Goal: Entertainment & Leisure: Consume media (video, audio)

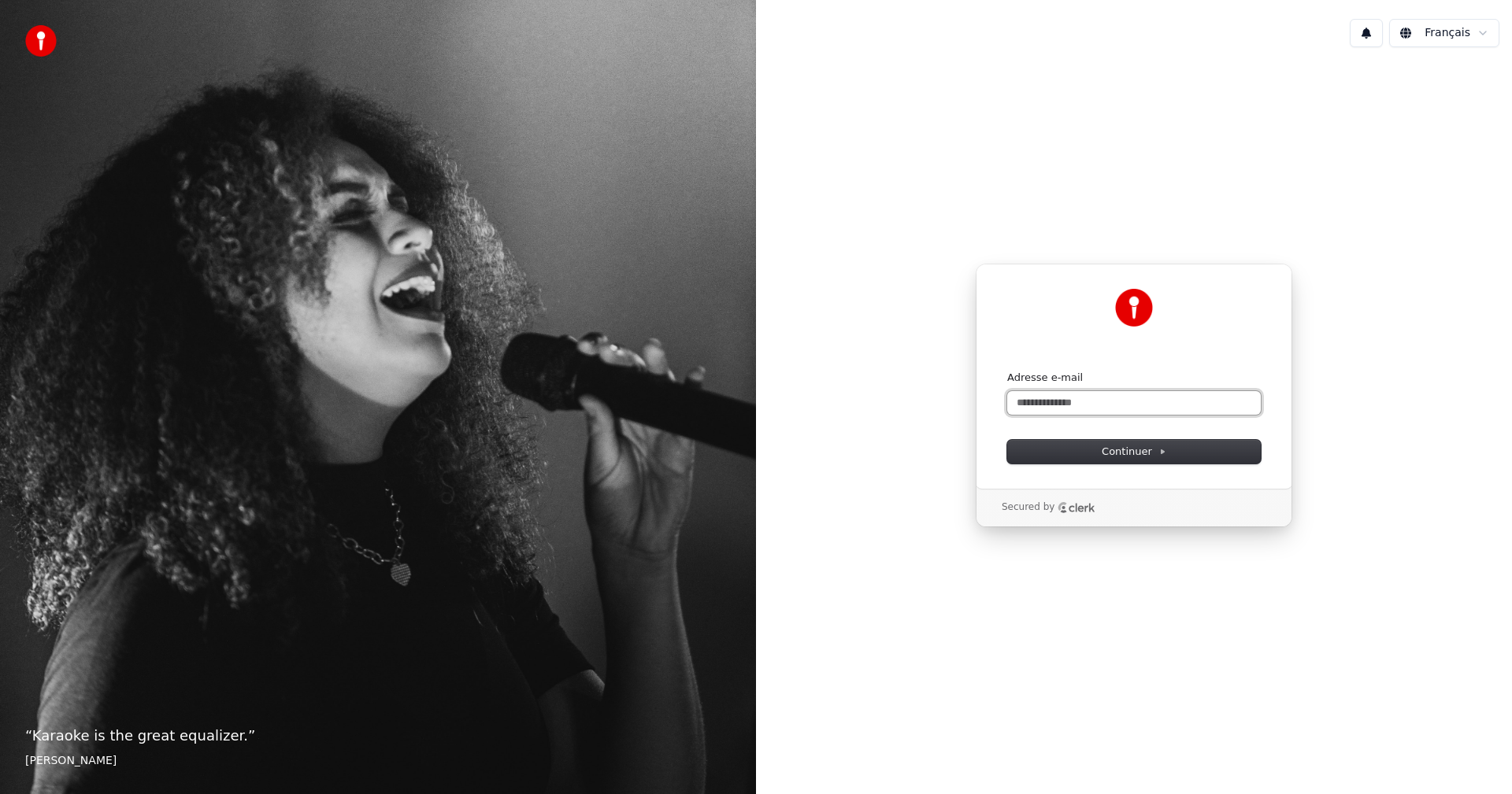
click at [1067, 400] on input "Adresse e-mail" at bounding box center [1134, 403] width 254 height 24
click at [1118, 448] on span "Continuer" at bounding box center [1134, 451] width 64 height 14
type input "**********"
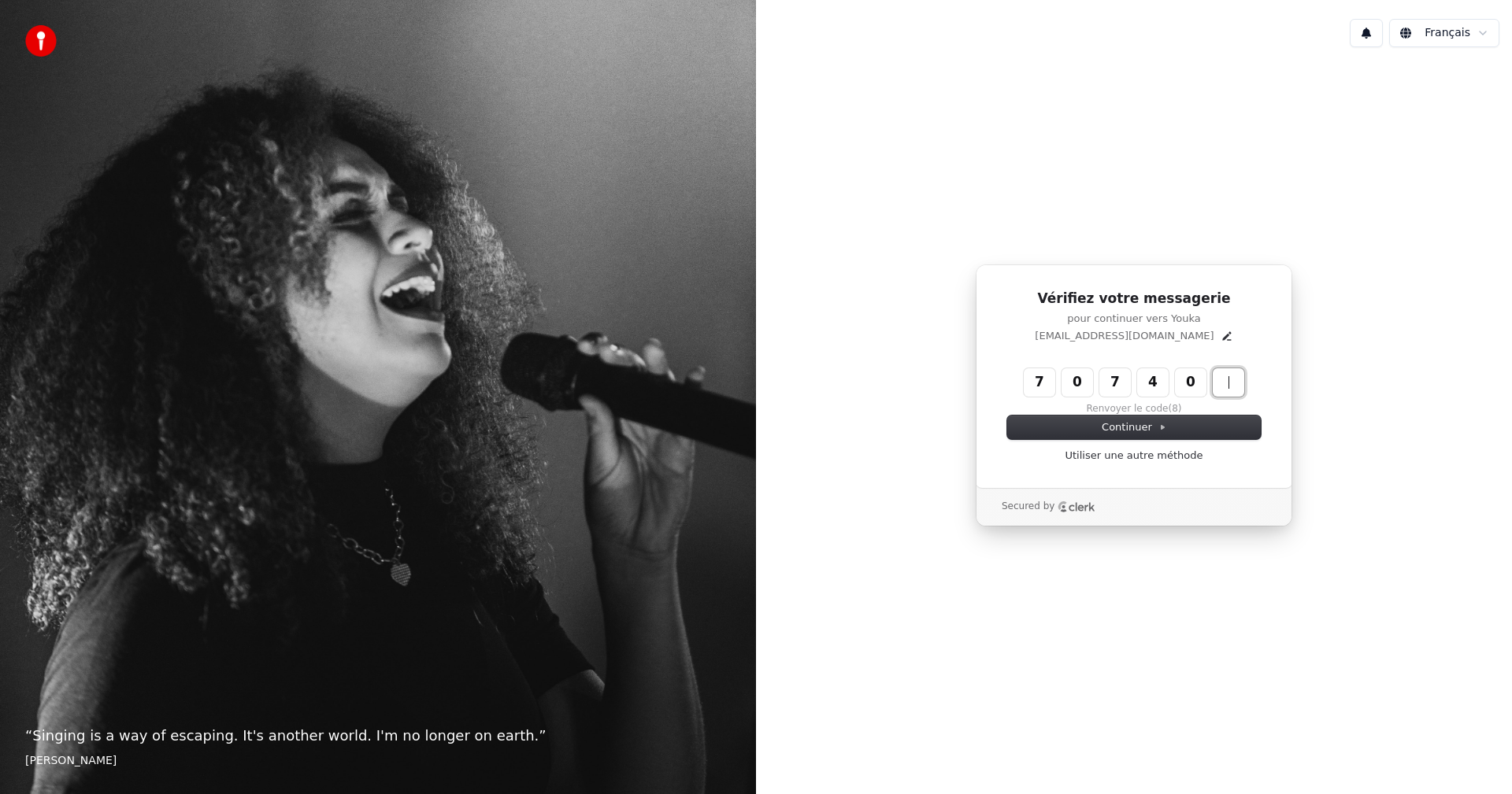
type input "******"
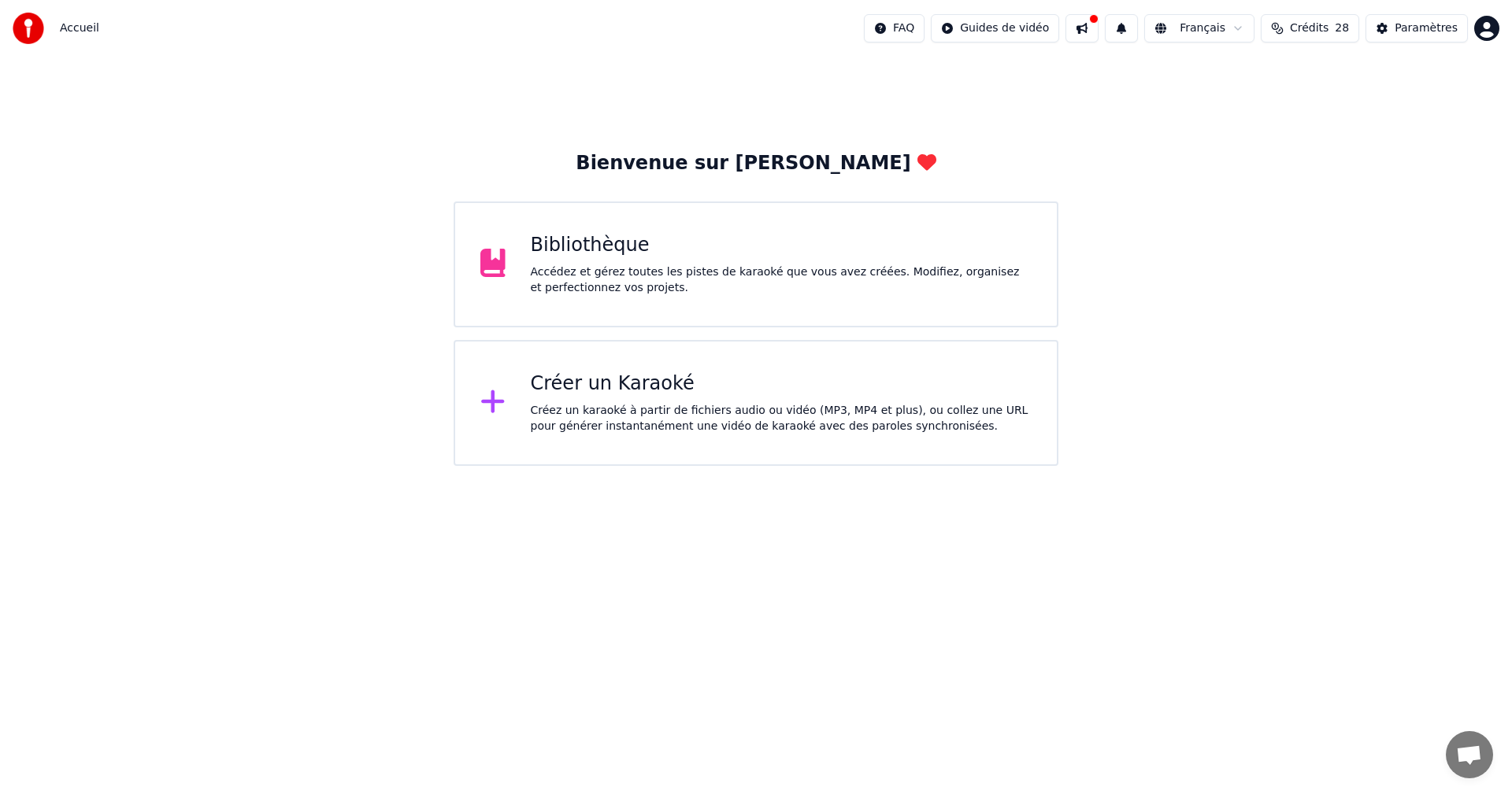
click at [674, 409] on div "Créez un karaoké à partir de fichiers audio ou vidéo (MP3, MP4 et plus), ou col…" at bounding box center [781, 419] width 502 height 31
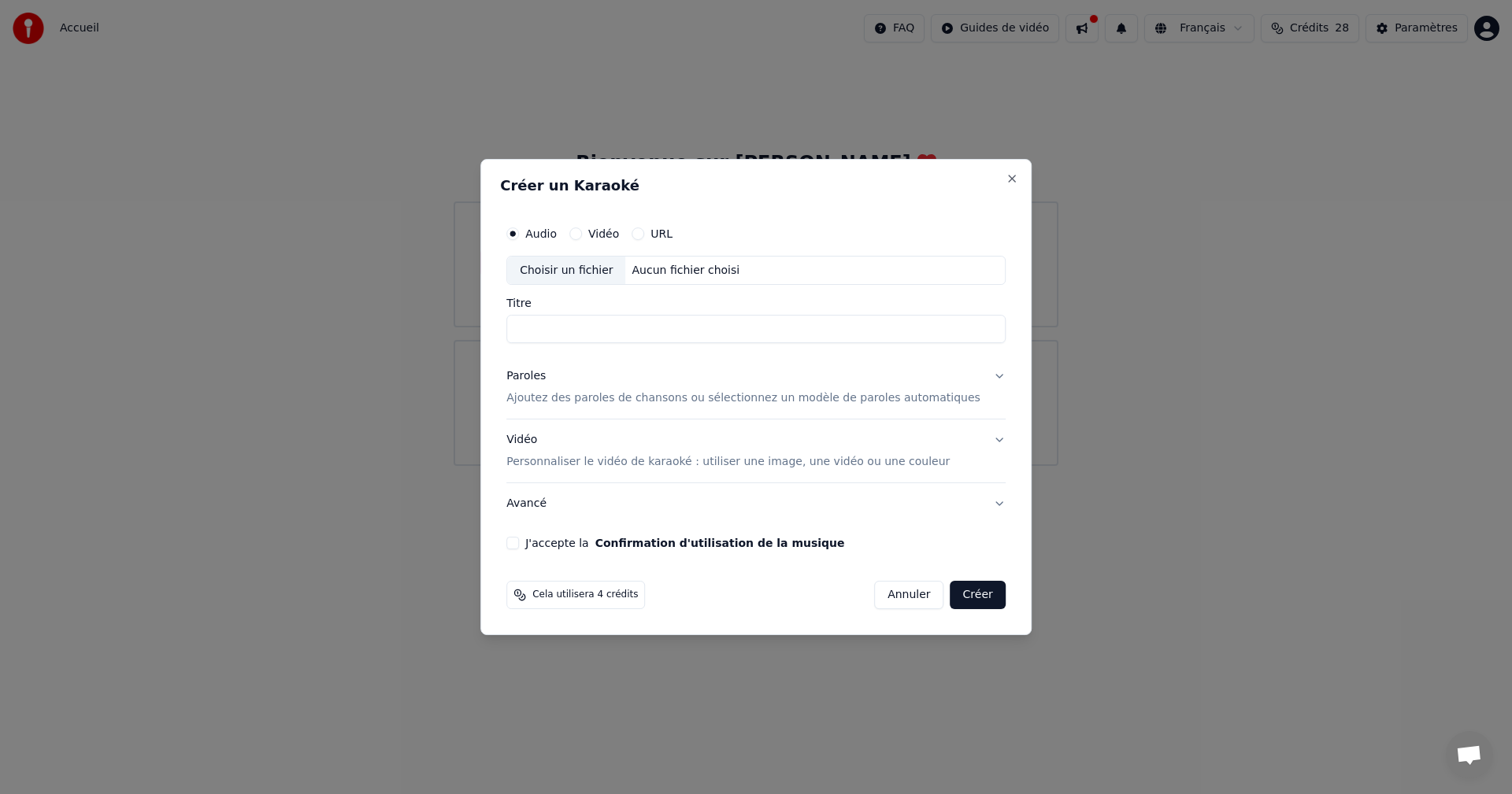
click at [582, 235] on button "Vidéo" at bounding box center [575, 234] width 13 height 13
click at [587, 271] on div "Choisir un fichier" at bounding box center [566, 270] width 119 height 28
type input "**********"
click at [519, 547] on button "J'accepte la Confirmation d'utilisation de la musique" at bounding box center [513, 543] width 13 height 13
click at [955, 598] on button "Créer" at bounding box center [978, 595] width 55 height 28
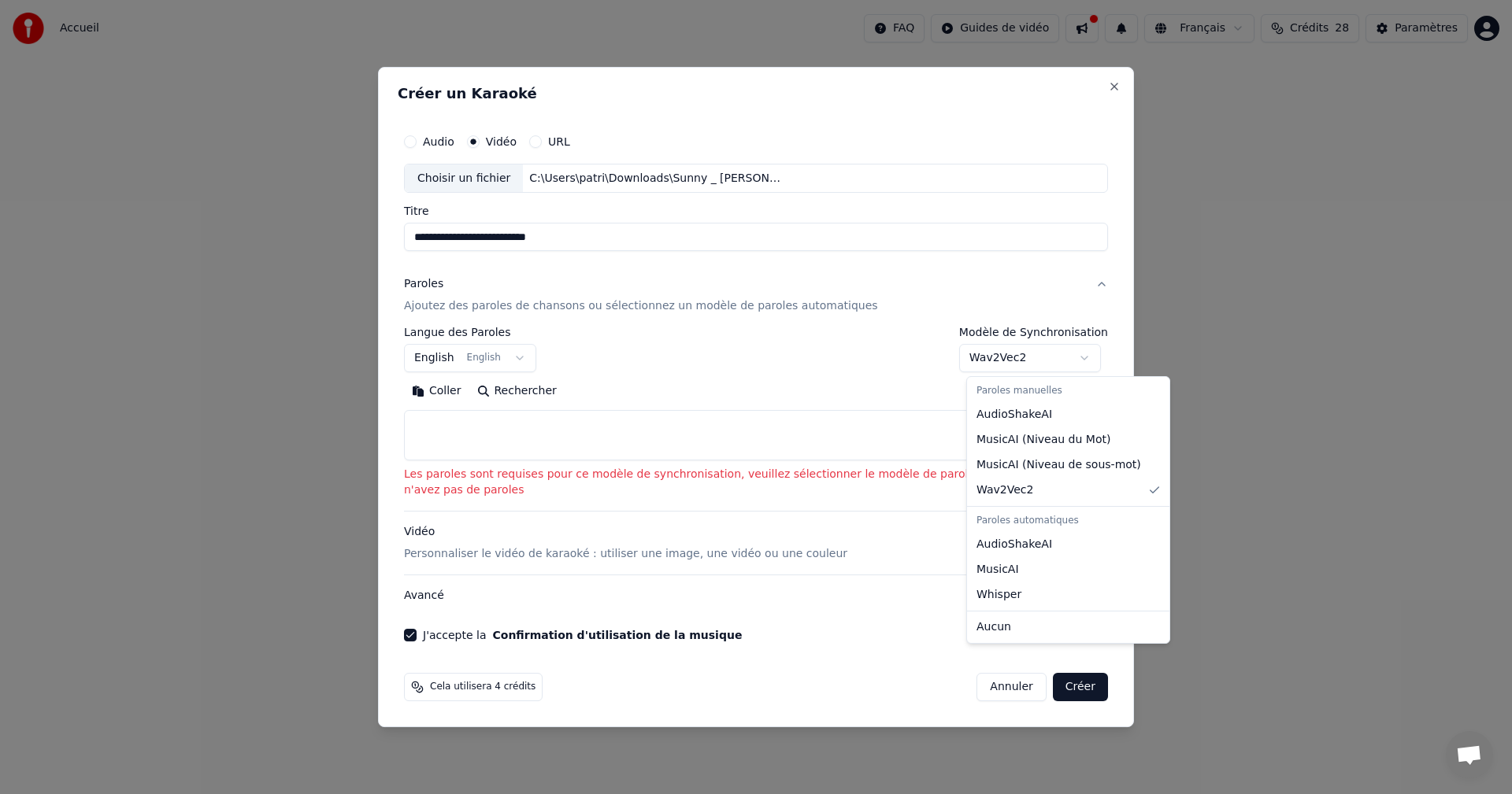
click at [1096, 363] on body "**********" at bounding box center [756, 233] width 1512 height 466
select select "****"
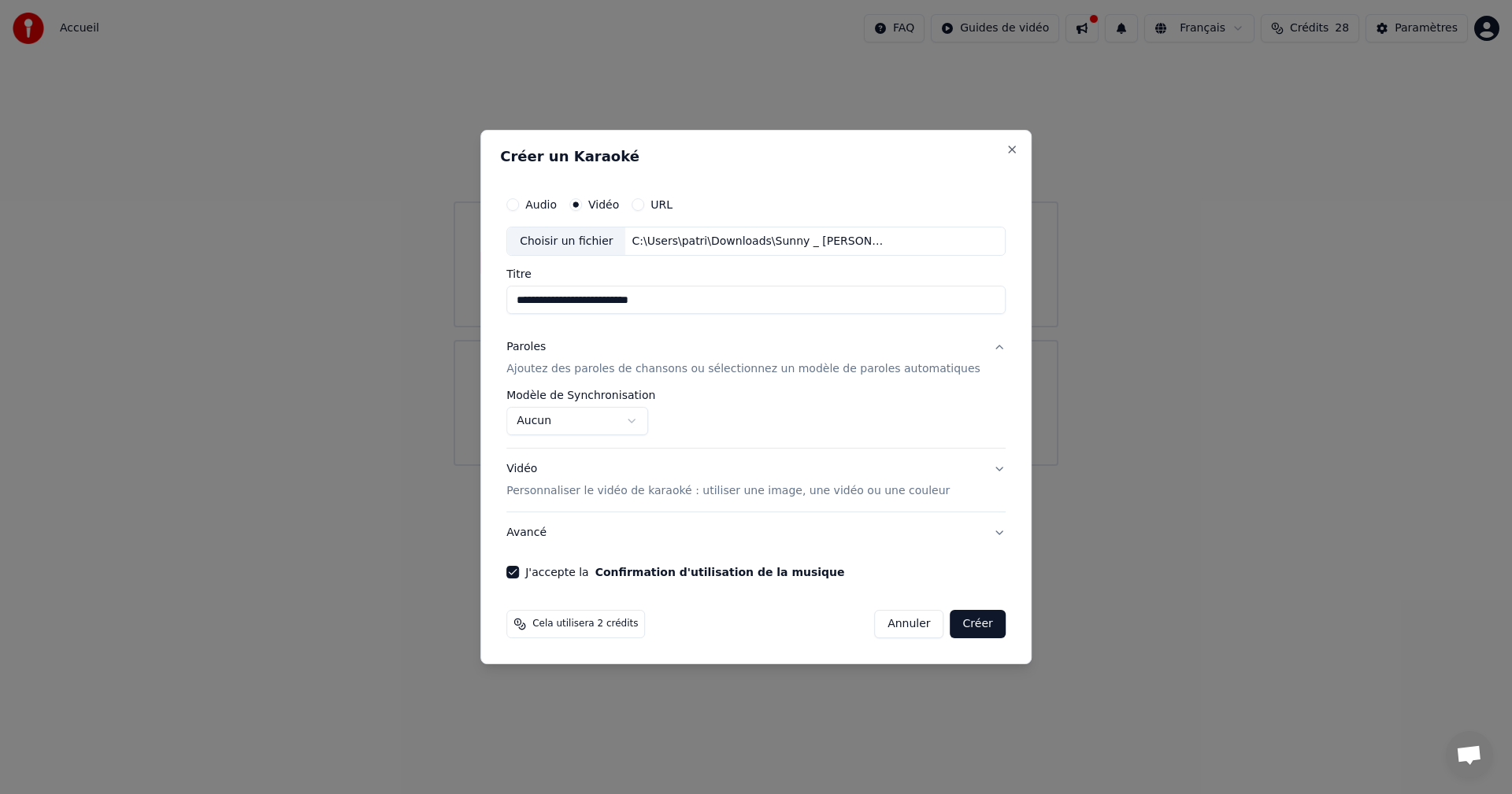
click at [951, 629] on button "Créer" at bounding box center [978, 624] width 55 height 28
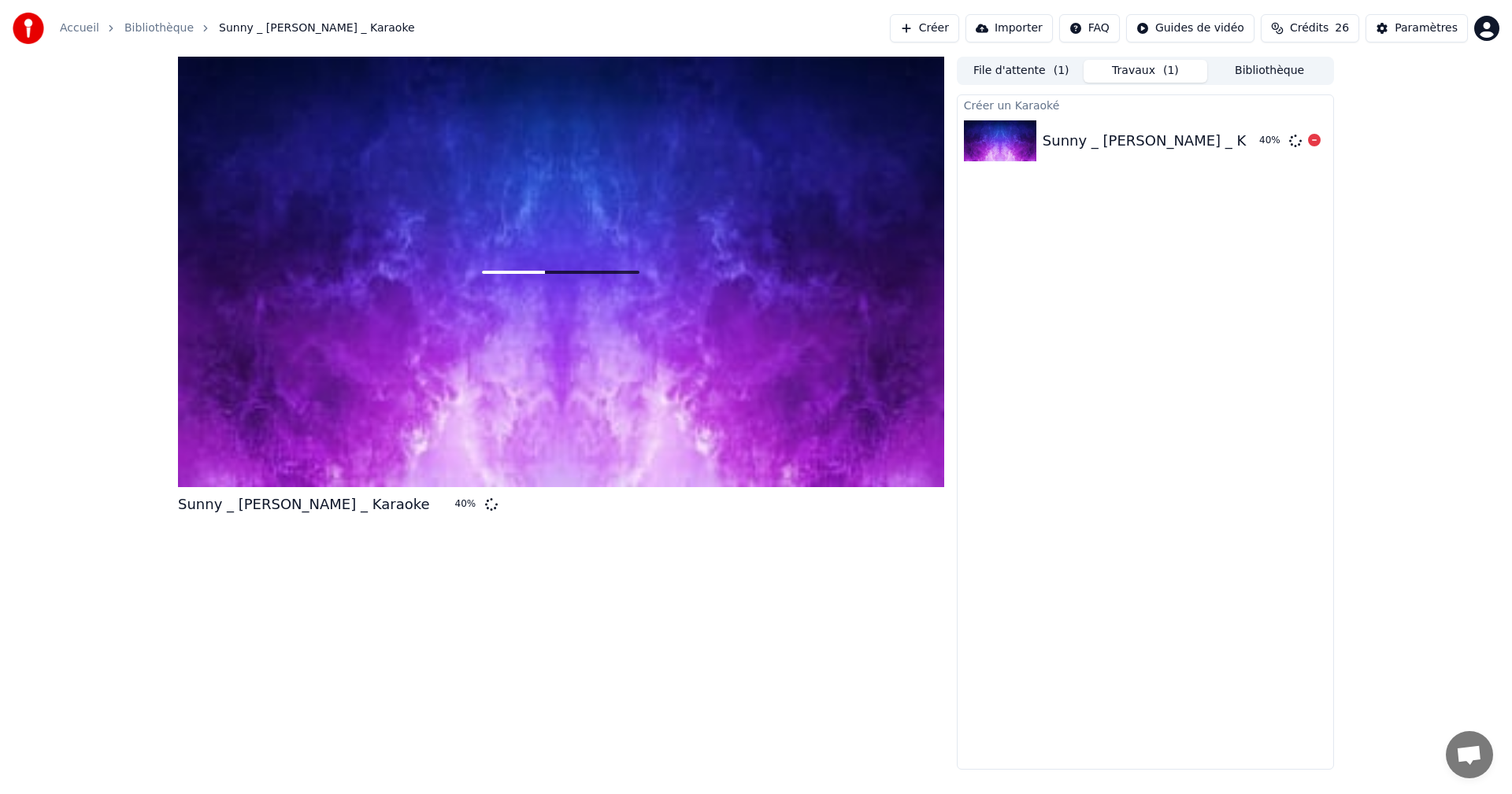
click at [1313, 142] on icon at bounding box center [1314, 141] width 13 height 13
click at [938, 28] on button "Créer" at bounding box center [924, 28] width 69 height 28
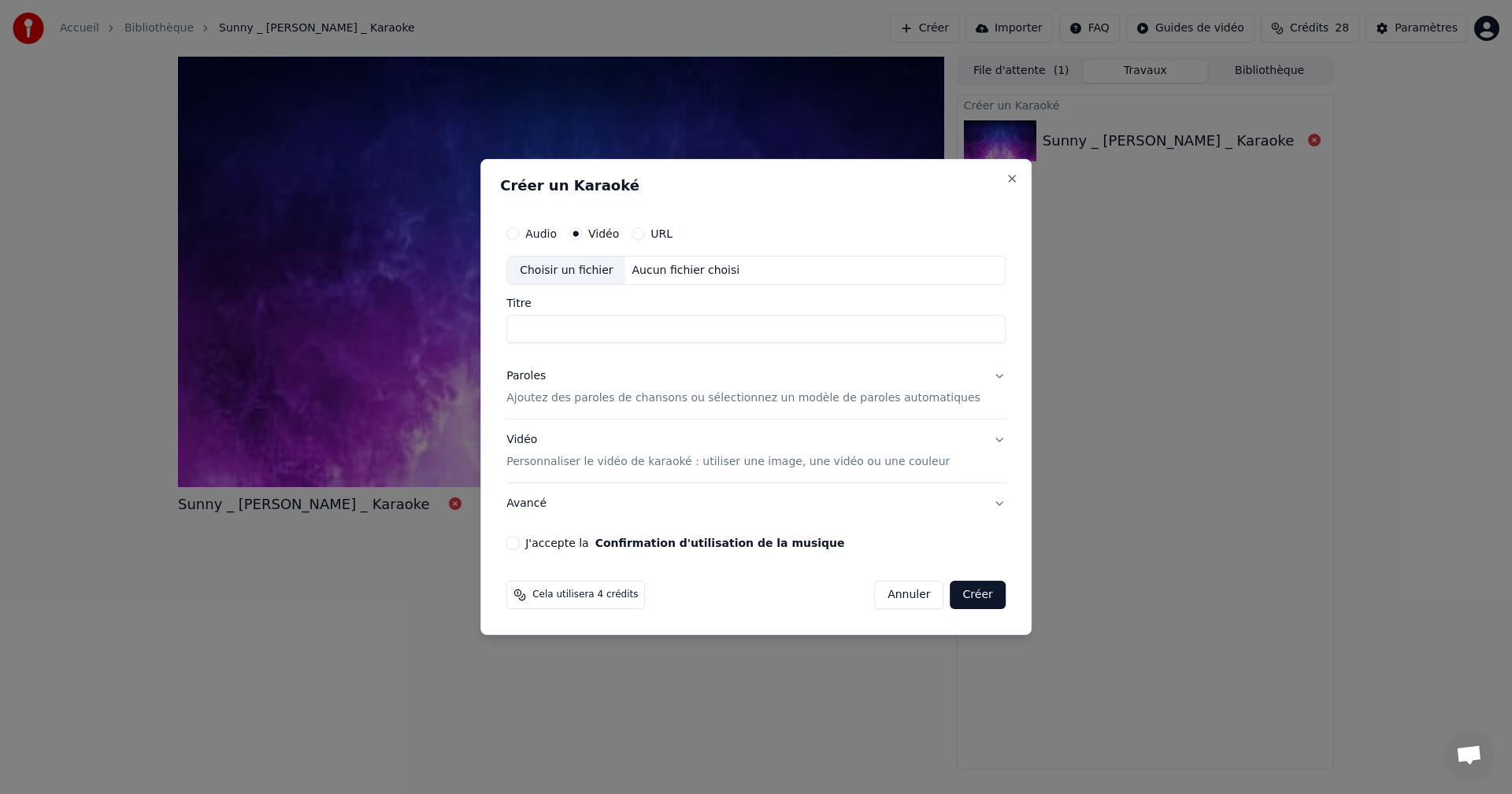
click at [644, 236] on button "URL" at bounding box center [638, 234] width 13 height 13
click at [974, 272] on button "button" at bounding box center [990, 269] width 31 height 28
type input "**********"
click at [972, 376] on button "Paroles Ajoutez des paroles de chansons ou sélectionnez un modèle de paroles au…" at bounding box center [756, 389] width 499 height 63
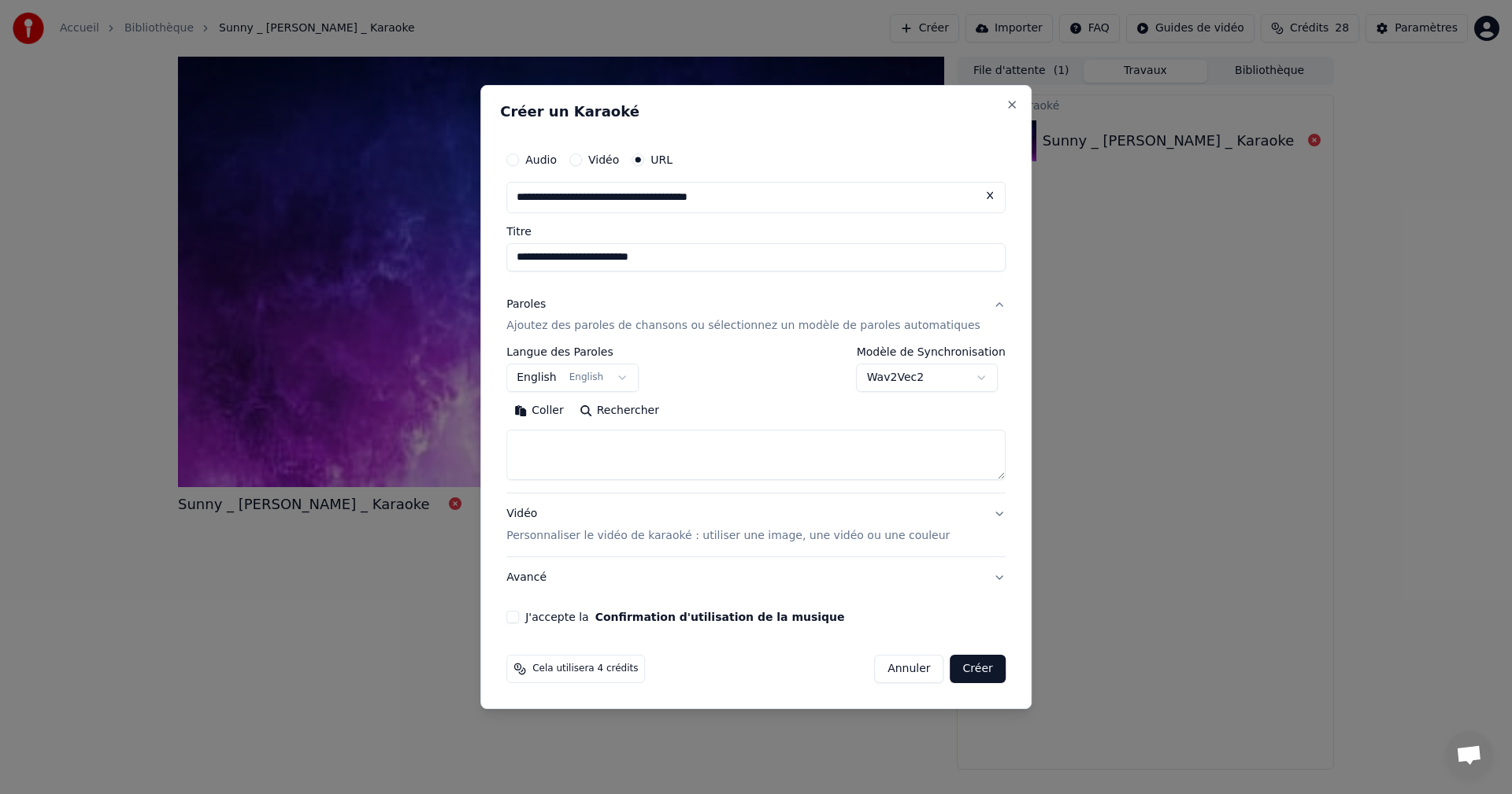
click at [964, 380] on body "**********" at bounding box center [756, 397] width 1512 height 794
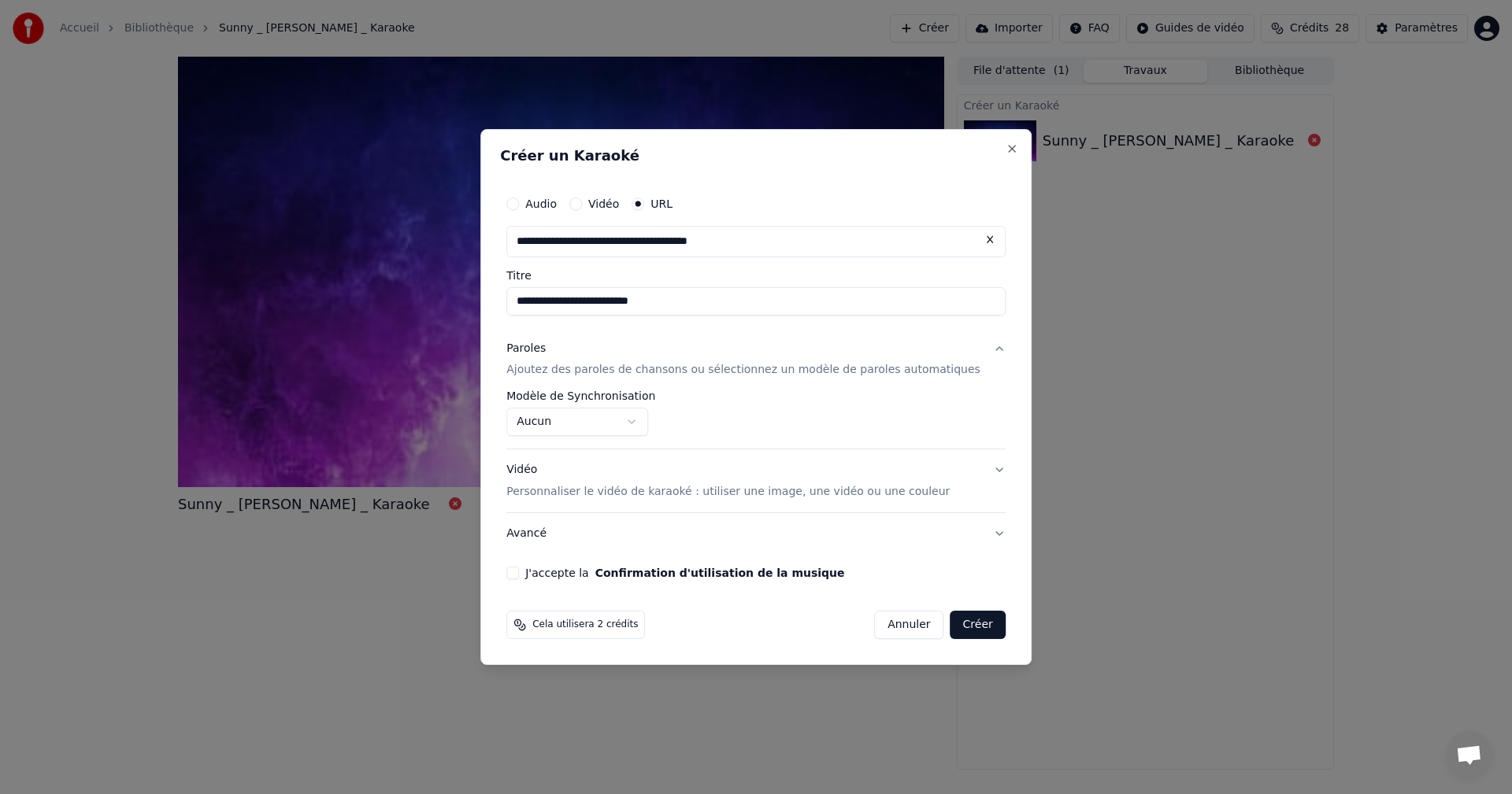
click at [955, 633] on button "Créer" at bounding box center [978, 625] width 55 height 28
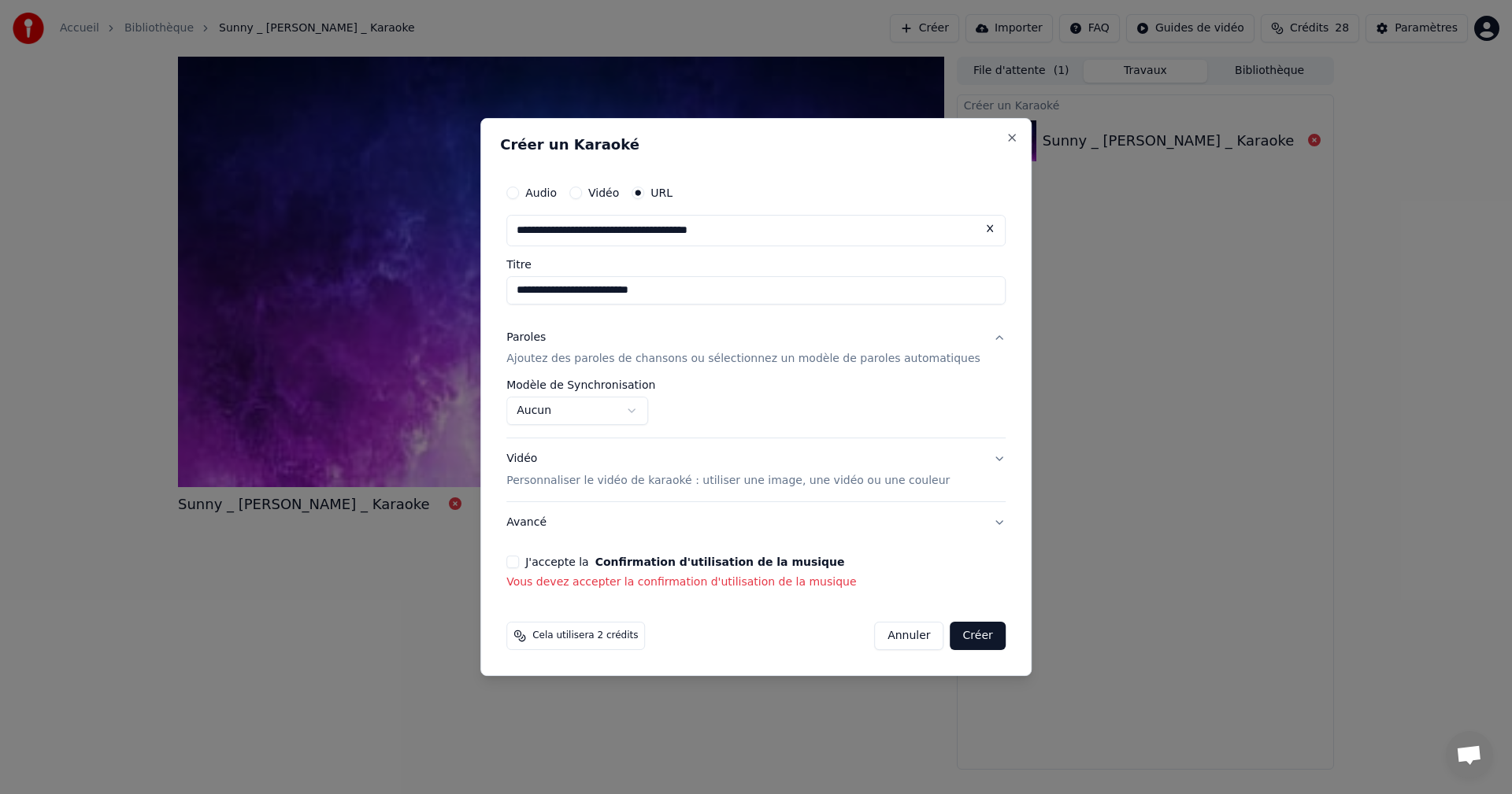
click at [519, 563] on button "J'accepte la Confirmation d'utilisation de la musique" at bounding box center [513, 562] width 13 height 13
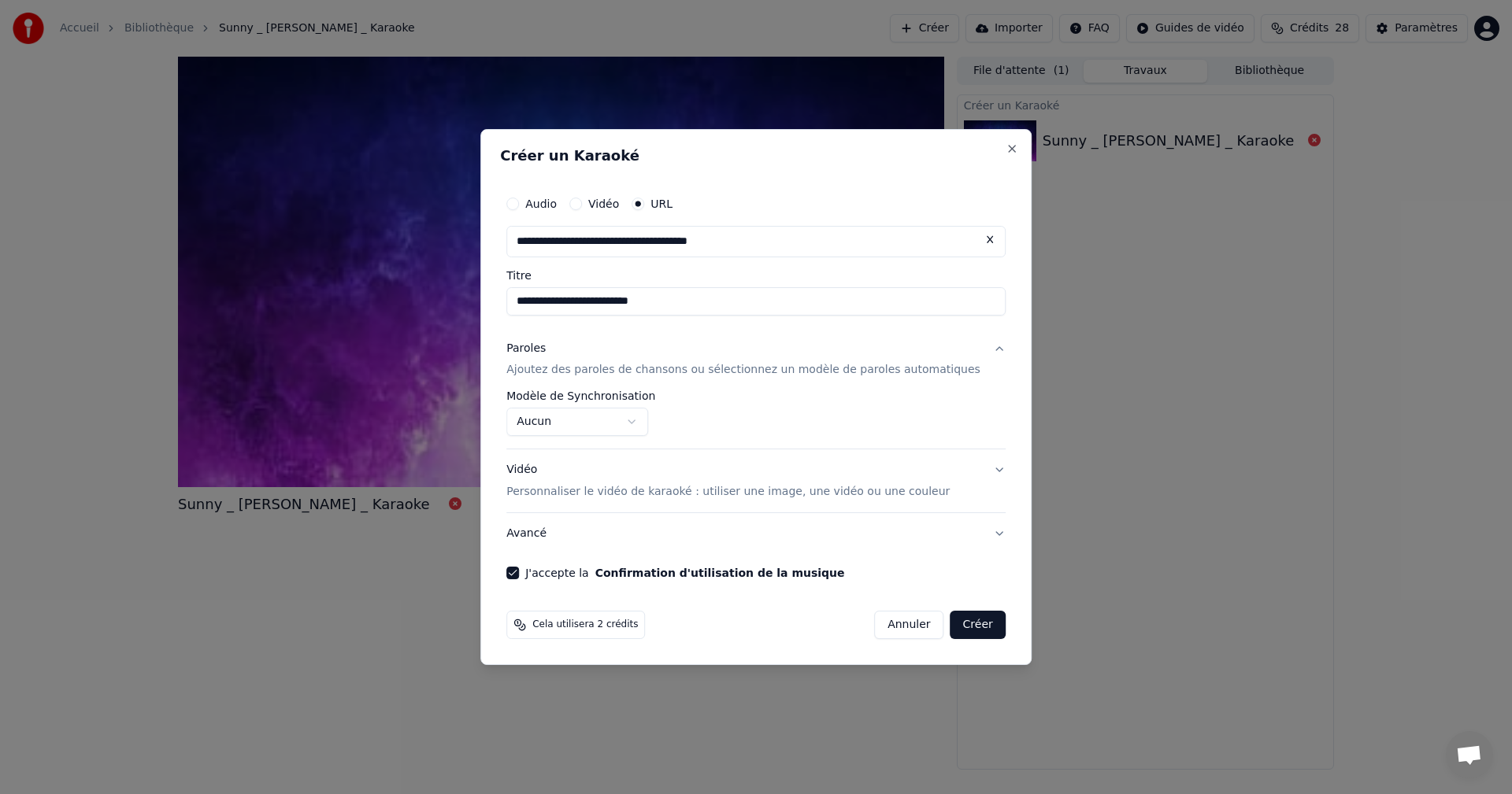
click at [951, 629] on button "Créer" at bounding box center [978, 625] width 55 height 28
select select "********"
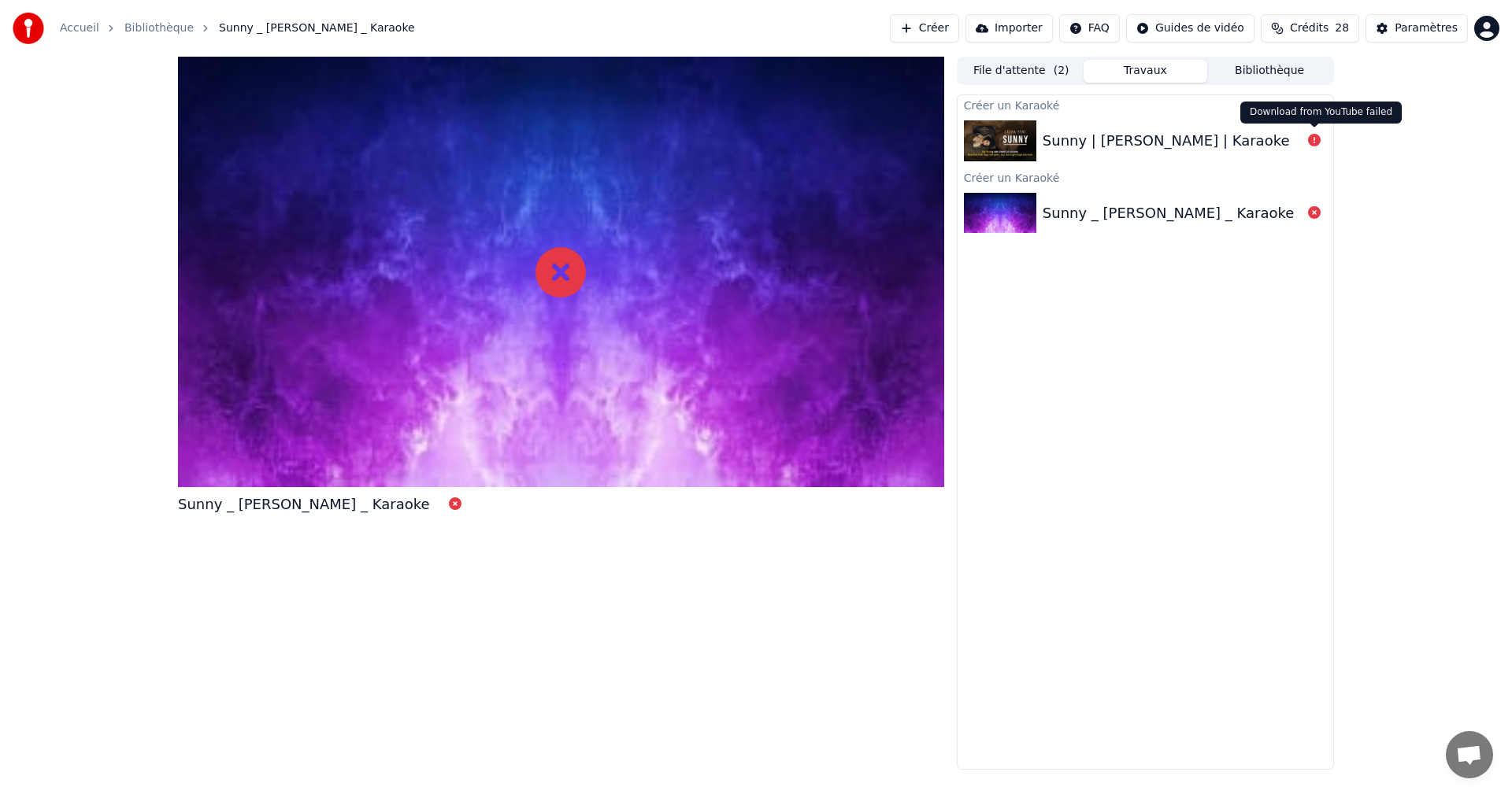
click at [1313, 142] on icon at bounding box center [1314, 141] width 13 height 13
click at [995, 134] on img at bounding box center [1000, 141] width 73 height 41
click at [923, 34] on button "Créer" at bounding box center [924, 28] width 69 height 28
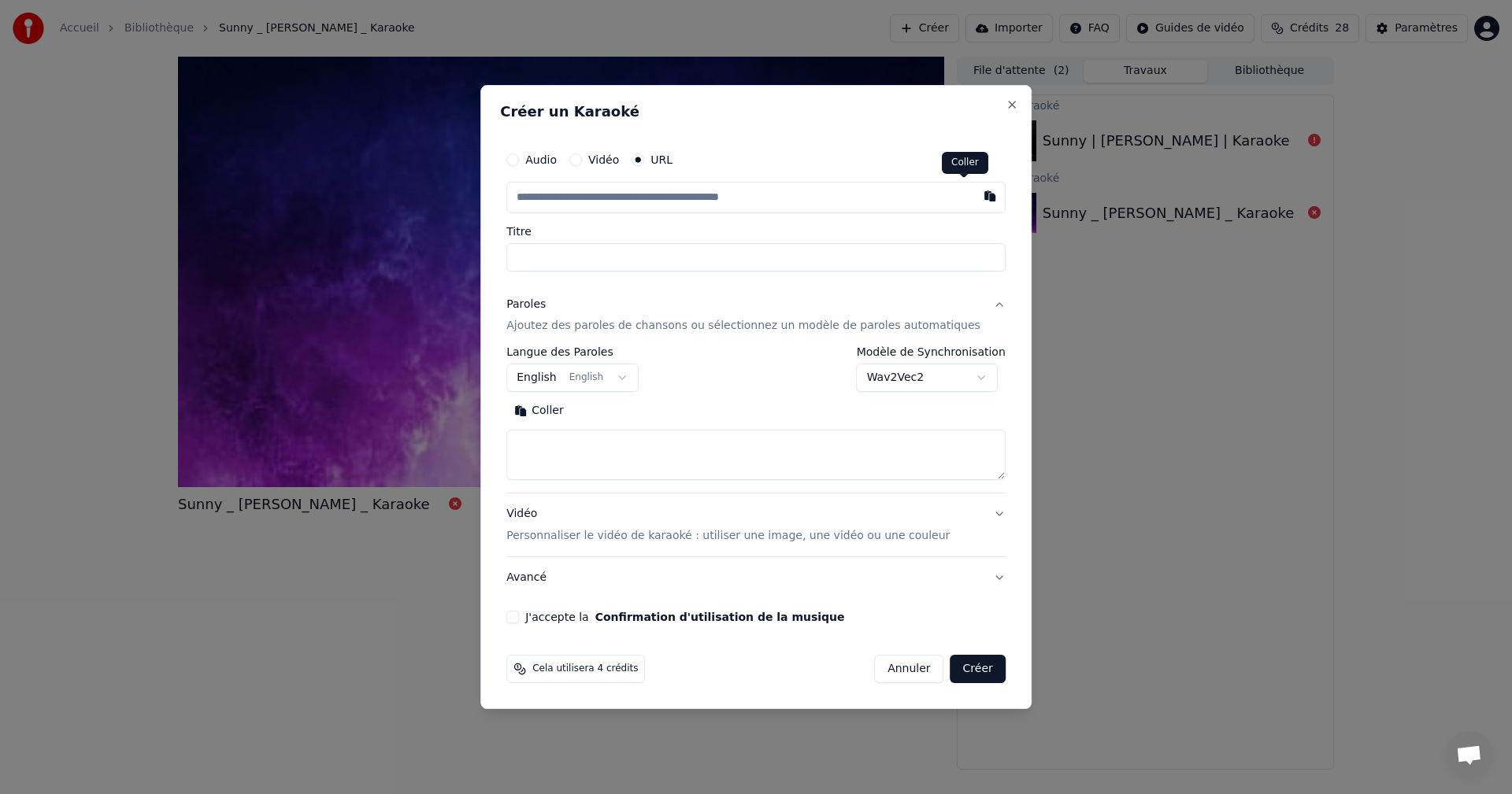
click at [974, 202] on button "button" at bounding box center [990, 196] width 31 height 28
type input "**********"
click at [644, 409] on button "Rechercher" at bounding box center [620, 411] width 96 height 25
click at [966, 380] on button "Wav2Vec2" at bounding box center [927, 379] width 142 height 28
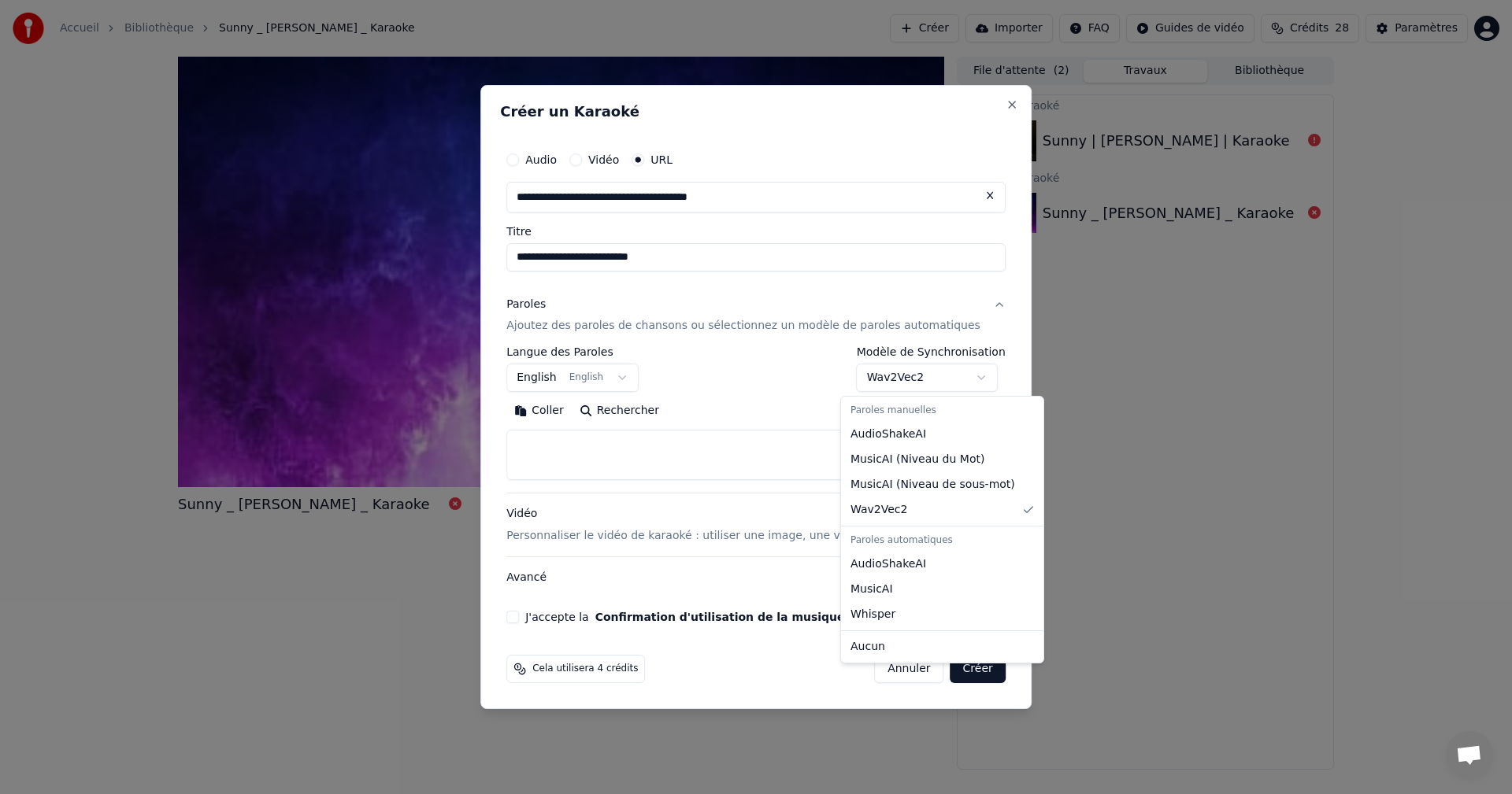
click at [919, 539] on div "Paroles automatiques" at bounding box center [941, 541] width 196 height 22
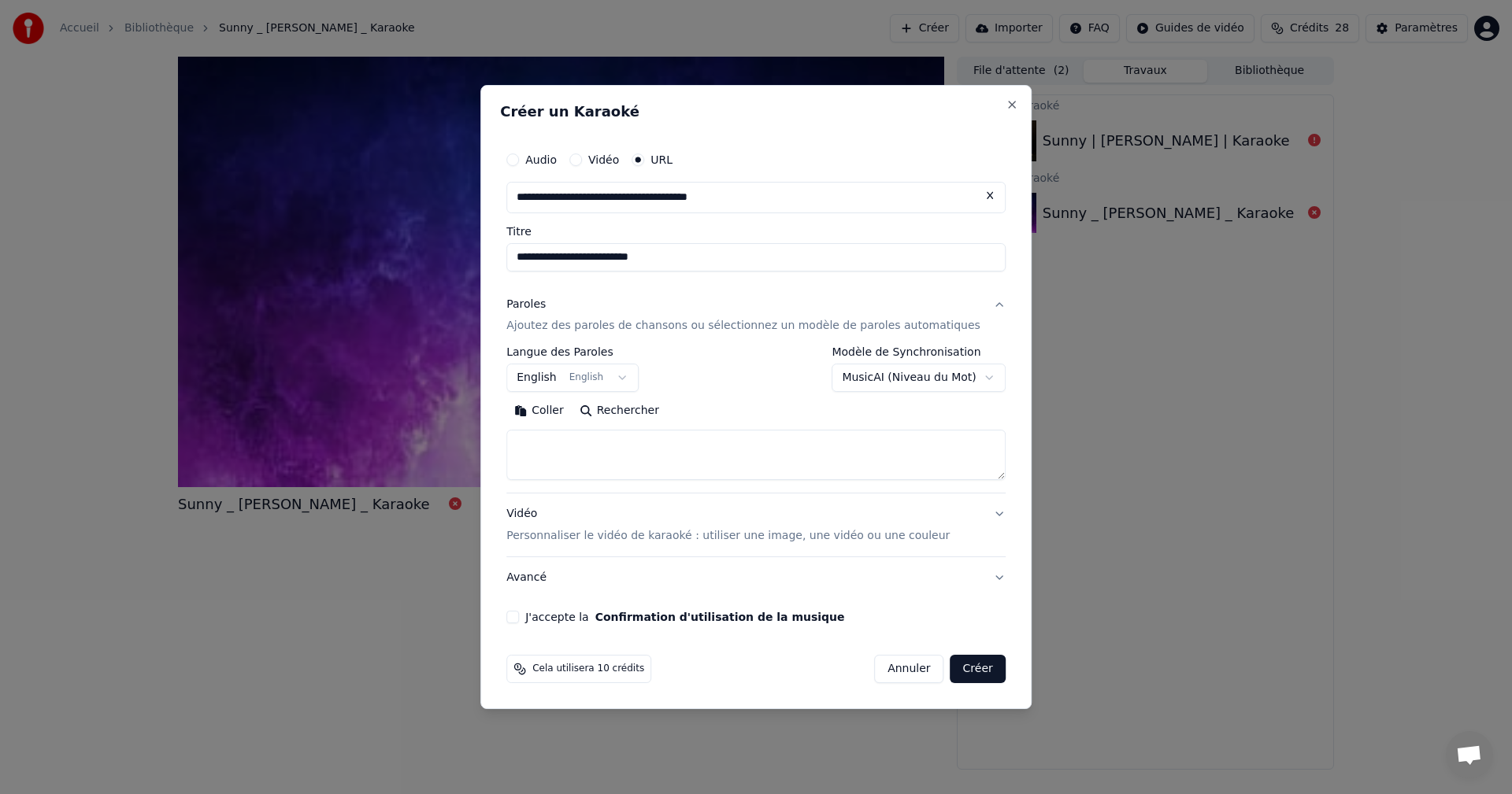
click at [519, 618] on button "J'accepte la Confirmation d'utilisation de la musique" at bounding box center [513, 618] width 13 height 13
click at [952, 667] on button "Créer" at bounding box center [978, 669] width 55 height 28
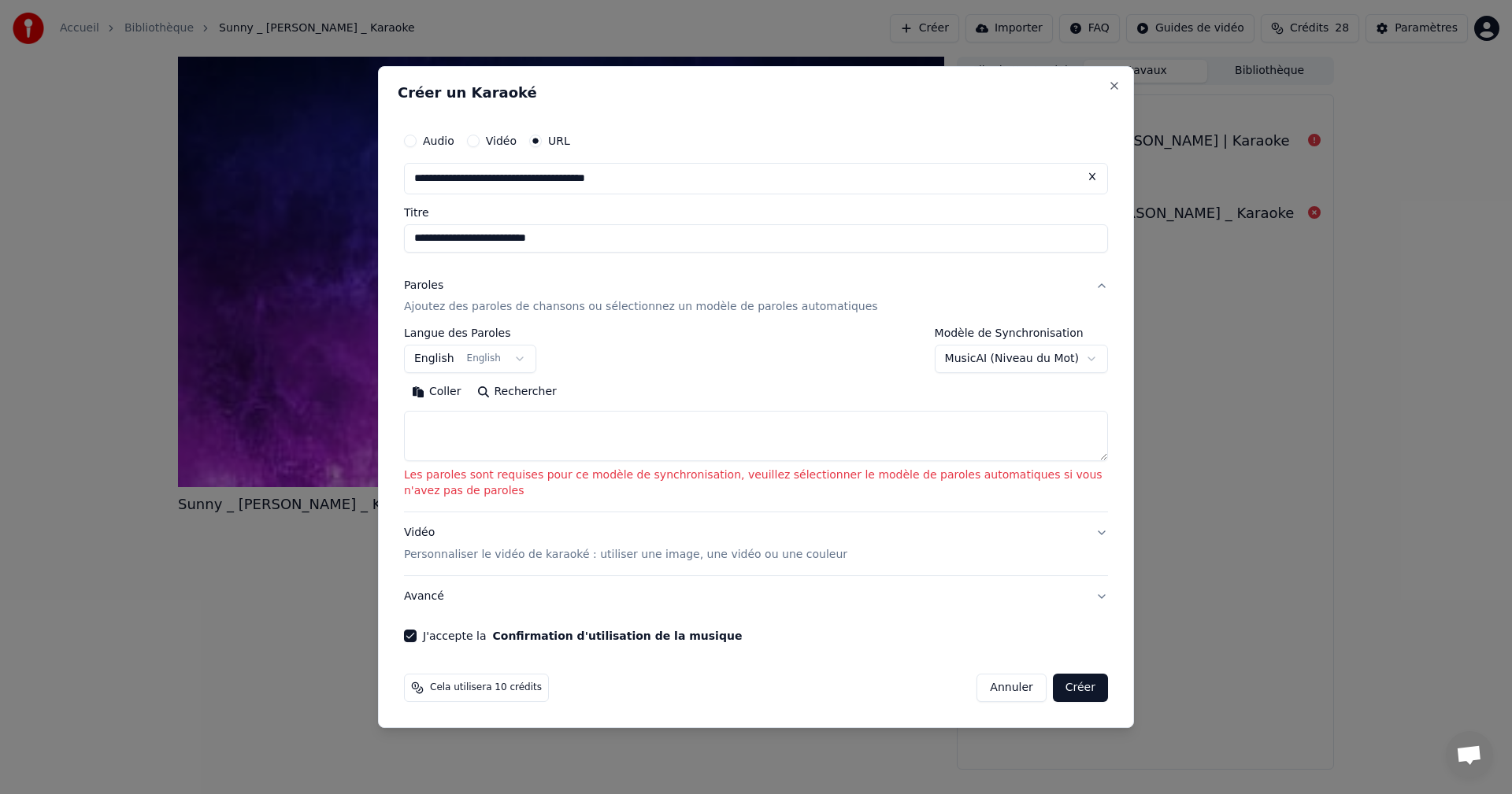
click at [521, 403] on button "Rechercher" at bounding box center [517, 392] width 96 height 25
click at [530, 428] on textarea at bounding box center [756, 437] width 704 height 51
click at [519, 497] on p "Les paroles sont requises pour ce modèle de synchronisation, veuillez sélection…" at bounding box center [756, 484] width 704 height 31
click at [1078, 689] on button "Créer" at bounding box center [1080, 687] width 55 height 28
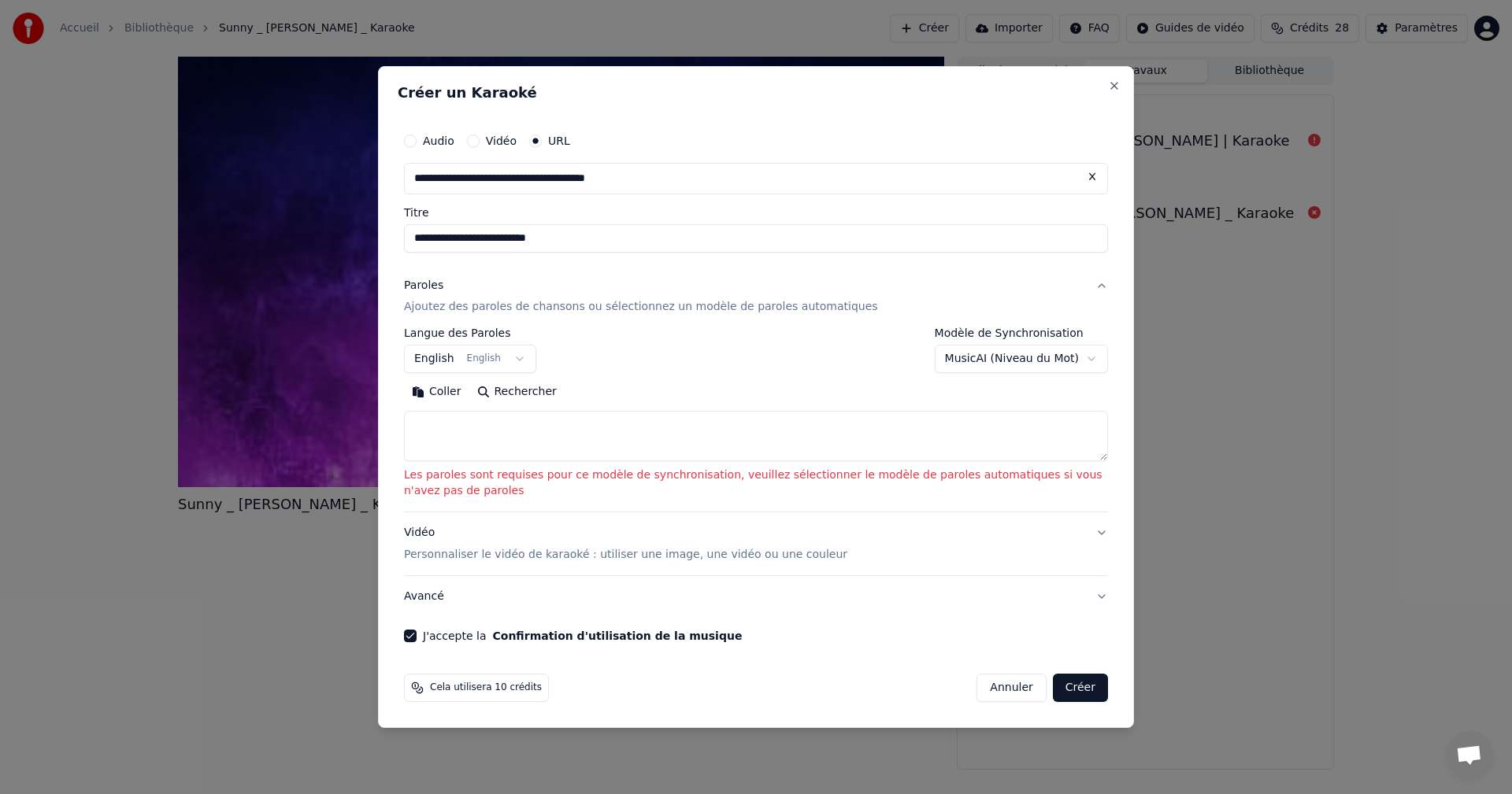
click at [1079, 692] on button "Créer" at bounding box center [1080, 687] width 55 height 28
click at [1091, 354] on button "MusicAI ( Niveau du Mot )" at bounding box center [1021, 359] width 173 height 28
click at [1087, 689] on button "Créer" at bounding box center [1080, 687] width 55 height 28
click at [1074, 684] on button "Créer" at bounding box center [1080, 687] width 55 height 28
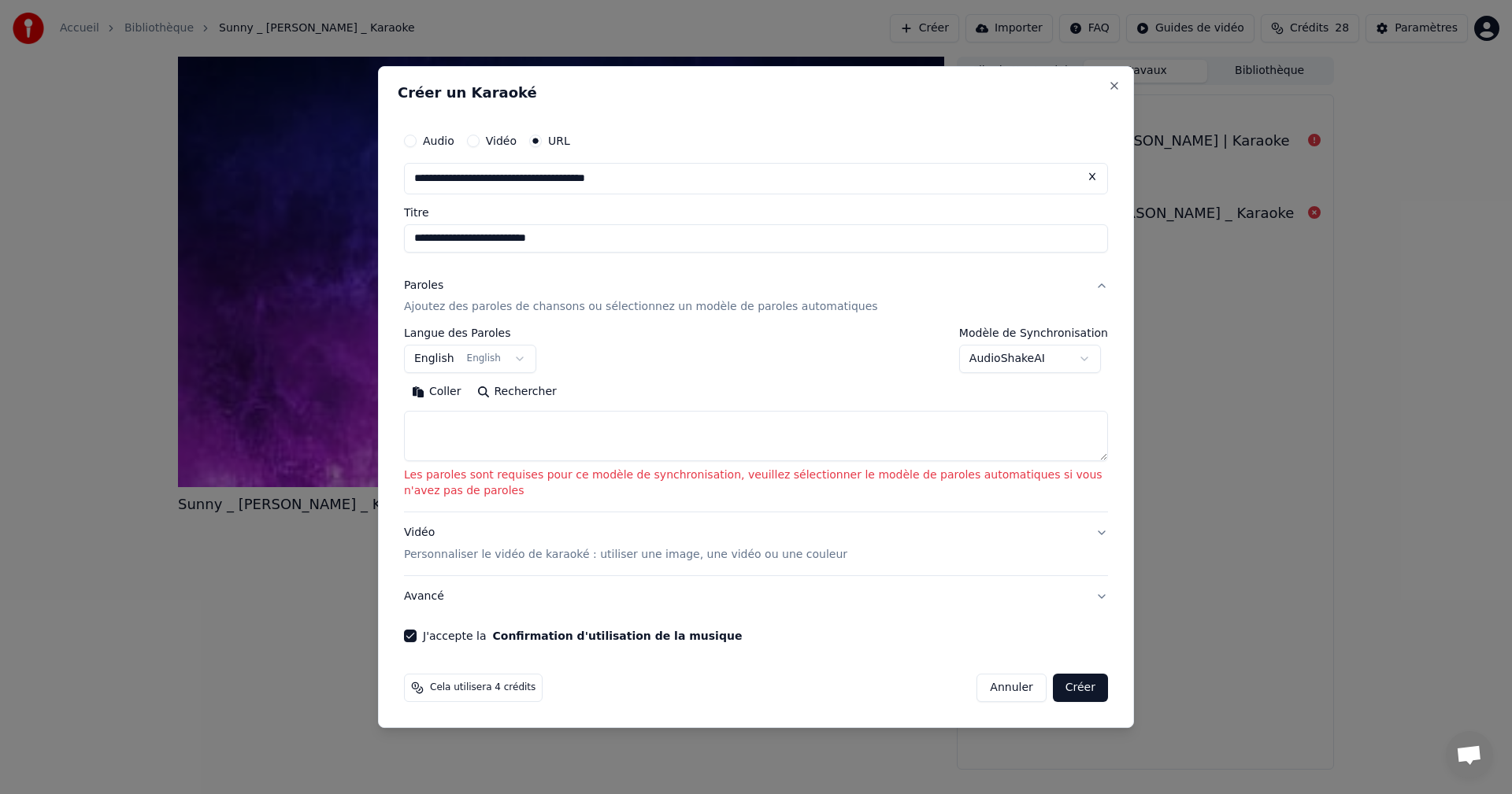
click at [1086, 366] on button "AudioShakeAI" at bounding box center [1029, 359] width 142 height 28
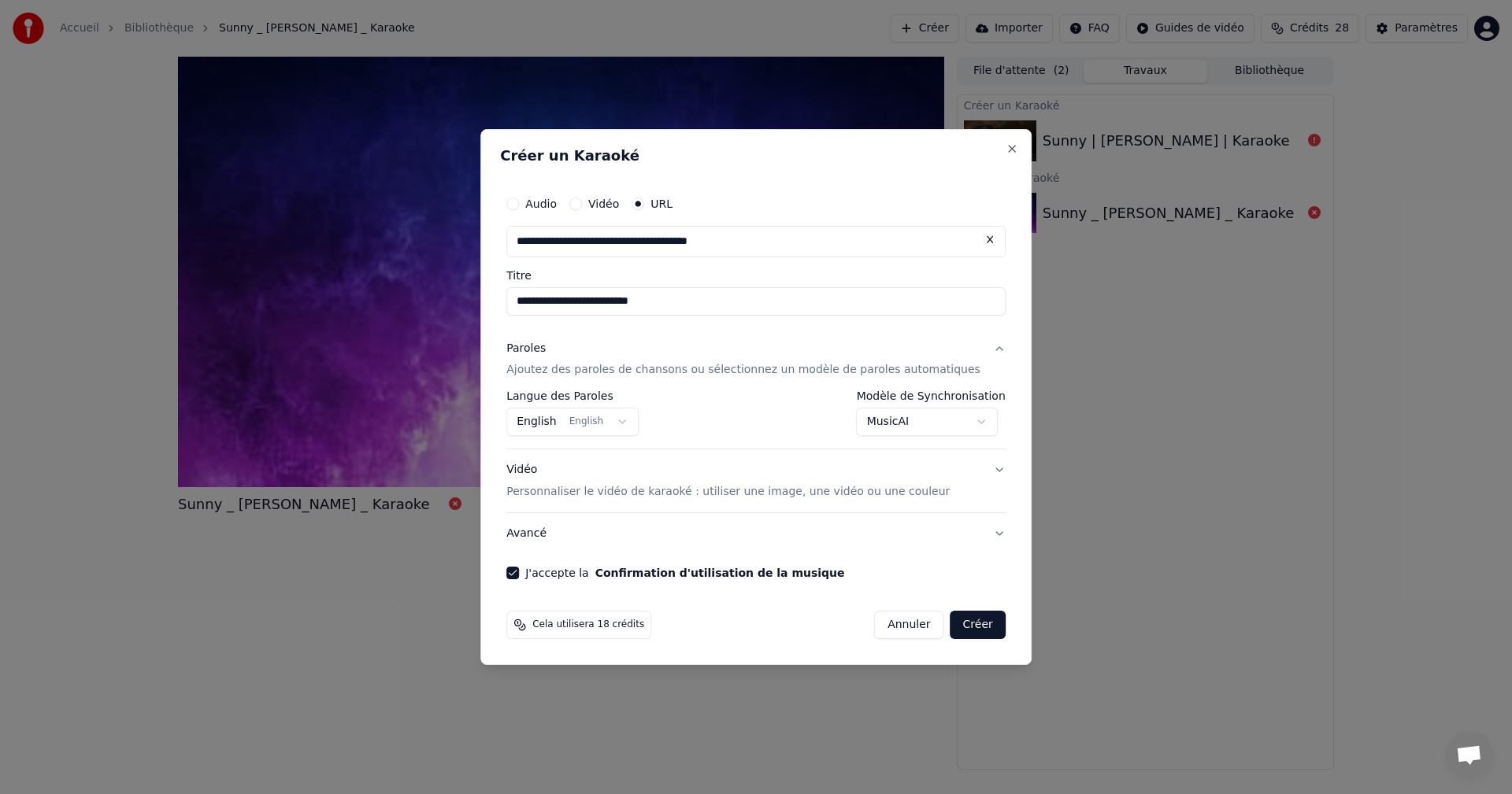
click at [954, 625] on button "Créer" at bounding box center [978, 625] width 55 height 28
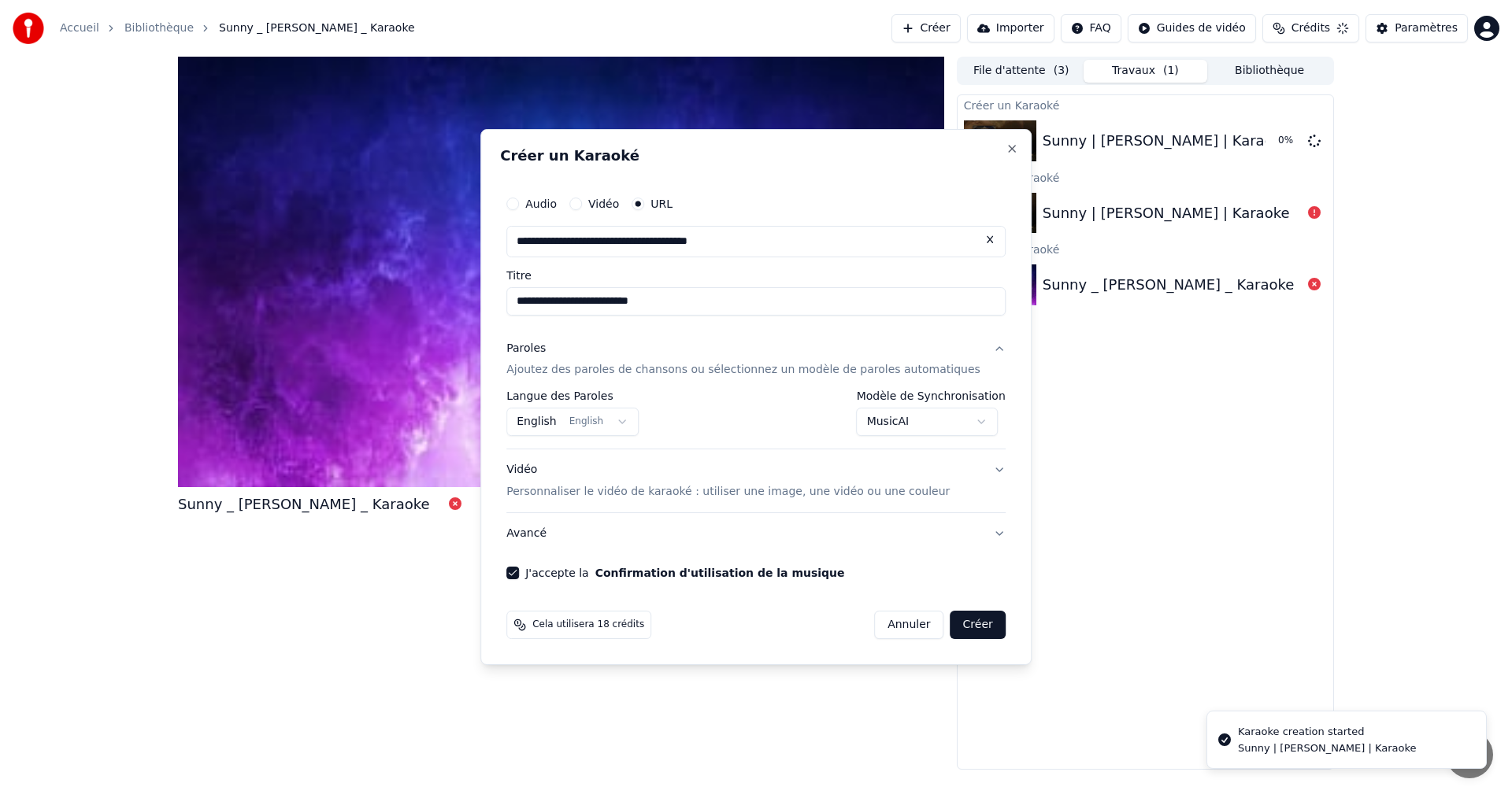
select select "********"
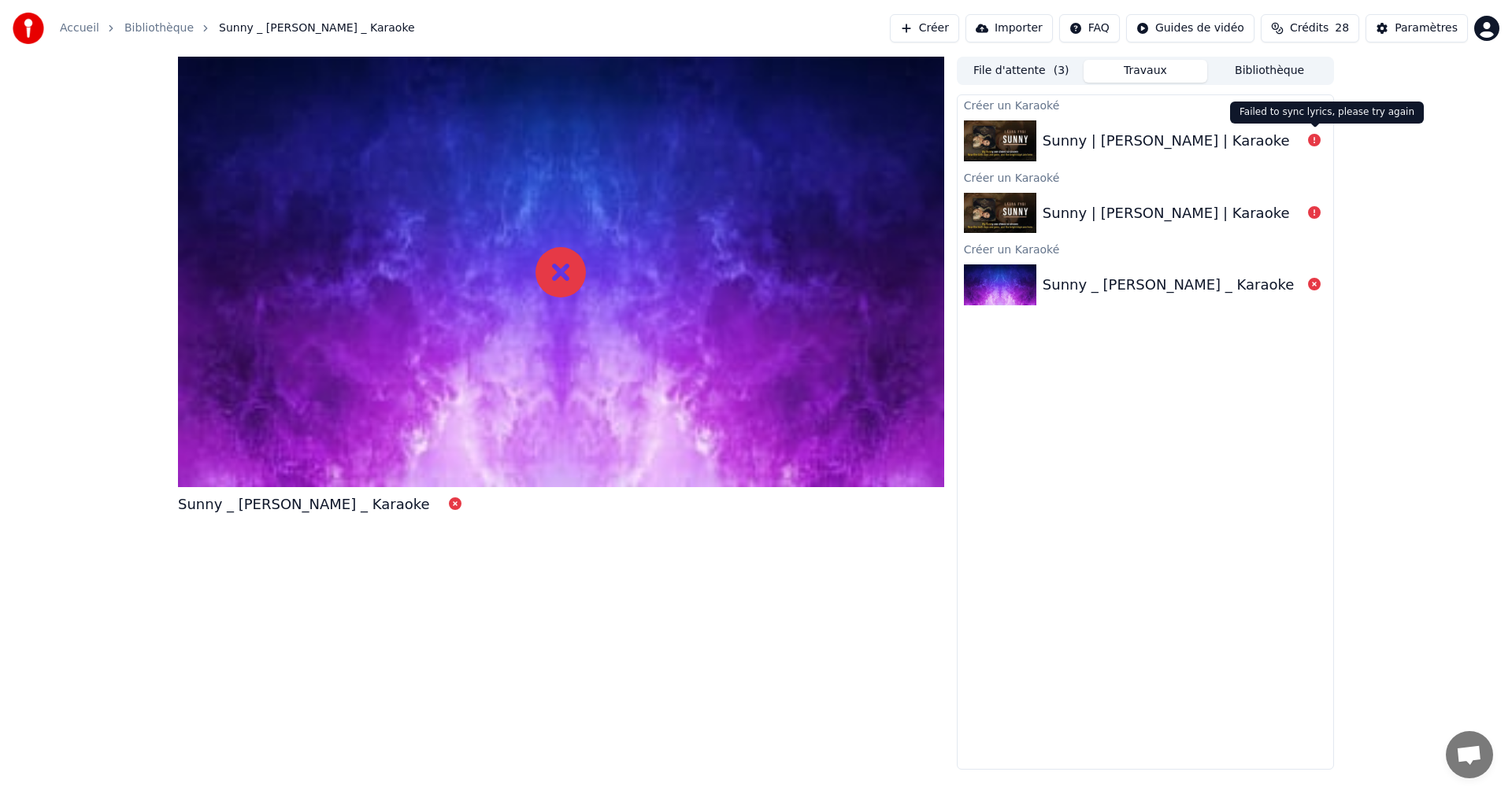
click at [1311, 142] on icon at bounding box center [1314, 141] width 13 height 13
click at [1316, 140] on icon at bounding box center [1314, 141] width 13 height 13
click at [1143, 145] on div "Sunny | [PERSON_NAME] | Karaoke" at bounding box center [1165, 141] width 247 height 22
click at [1003, 141] on img at bounding box center [1000, 141] width 73 height 41
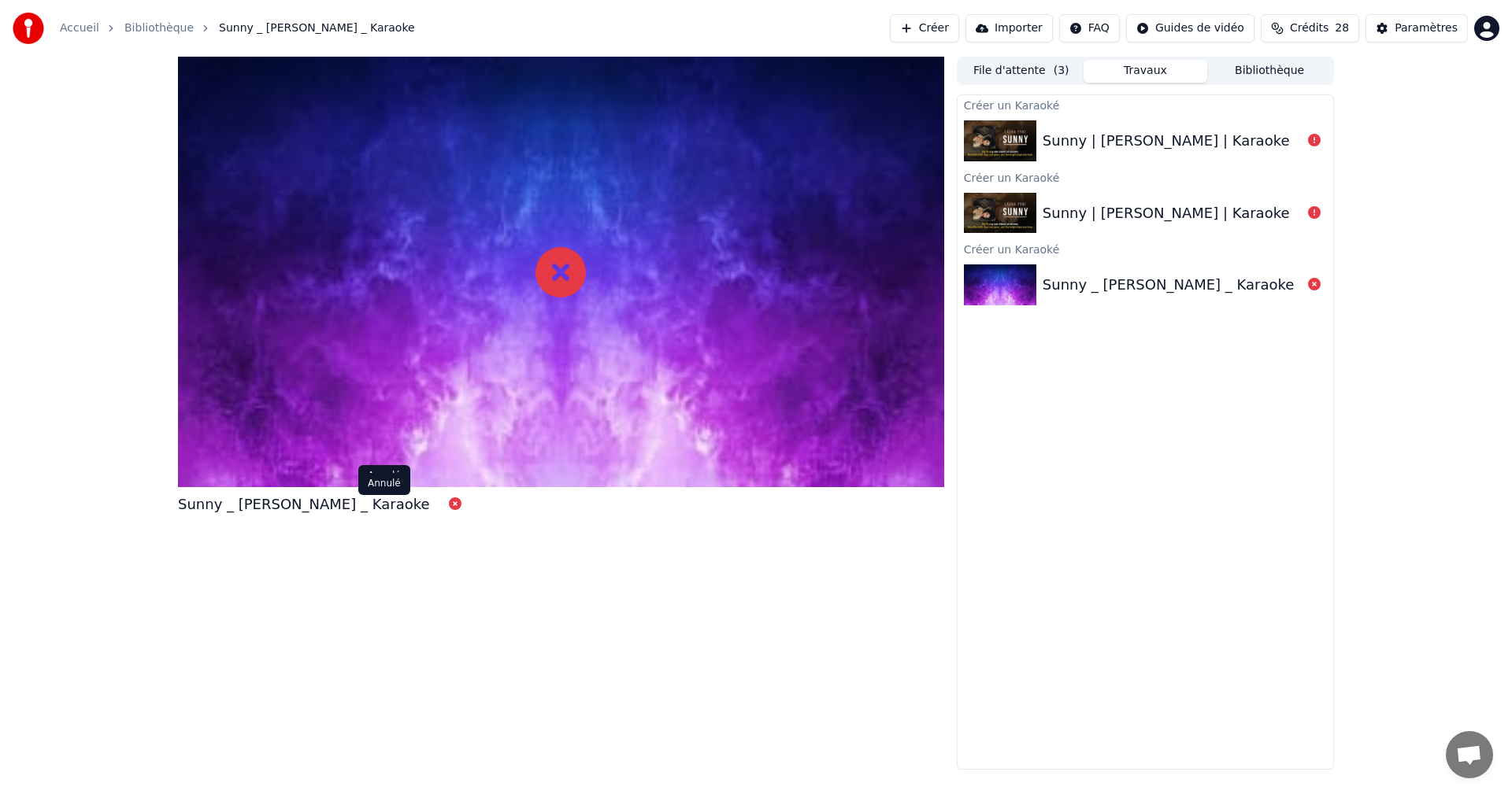
click at [449, 505] on icon at bounding box center [455, 504] width 13 height 13
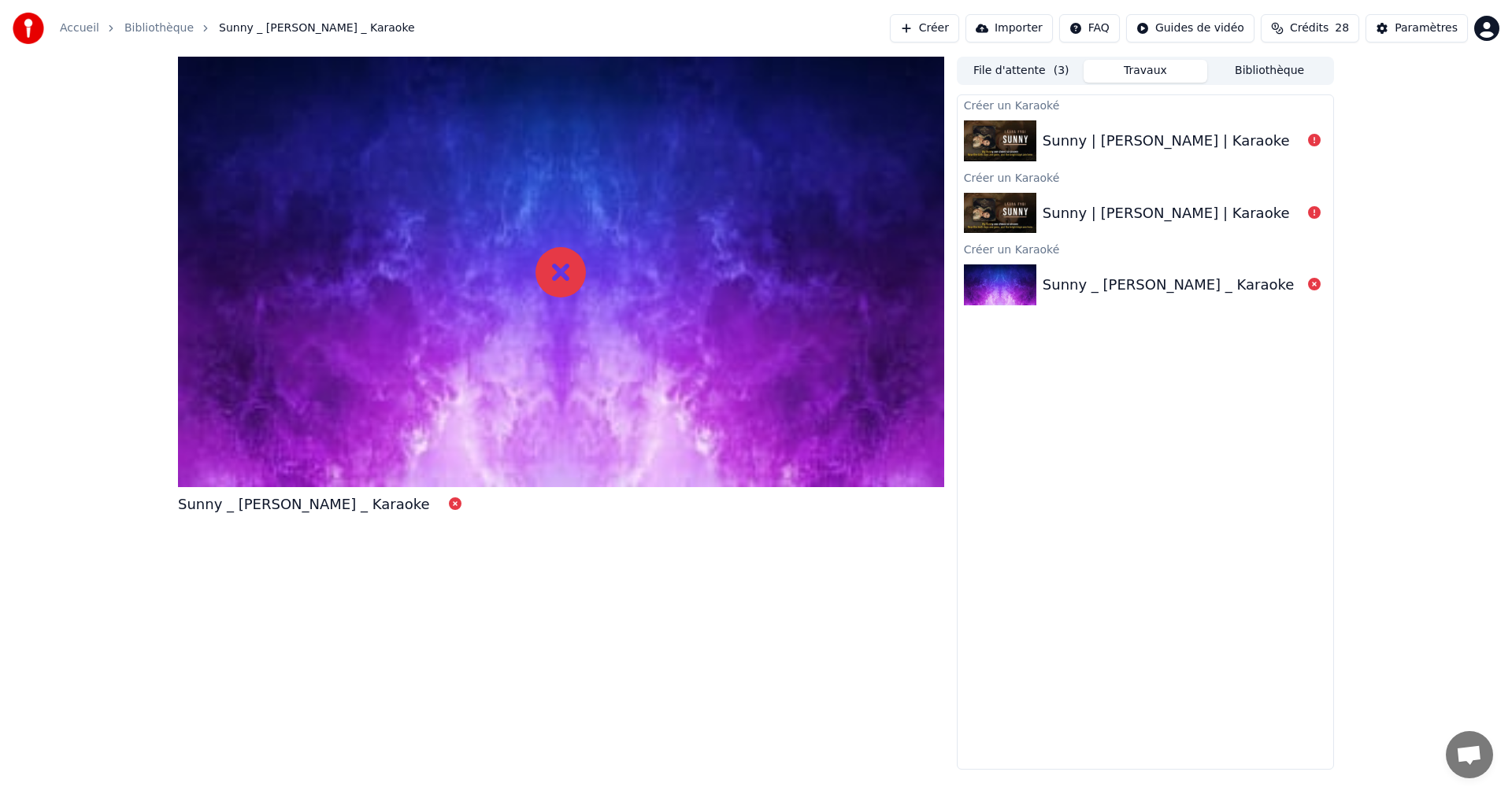
click at [449, 505] on icon at bounding box center [455, 504] width 13 height 13
click at [920, 40] on button "Créer" at bounding box center [924, 28] width 69 height 28
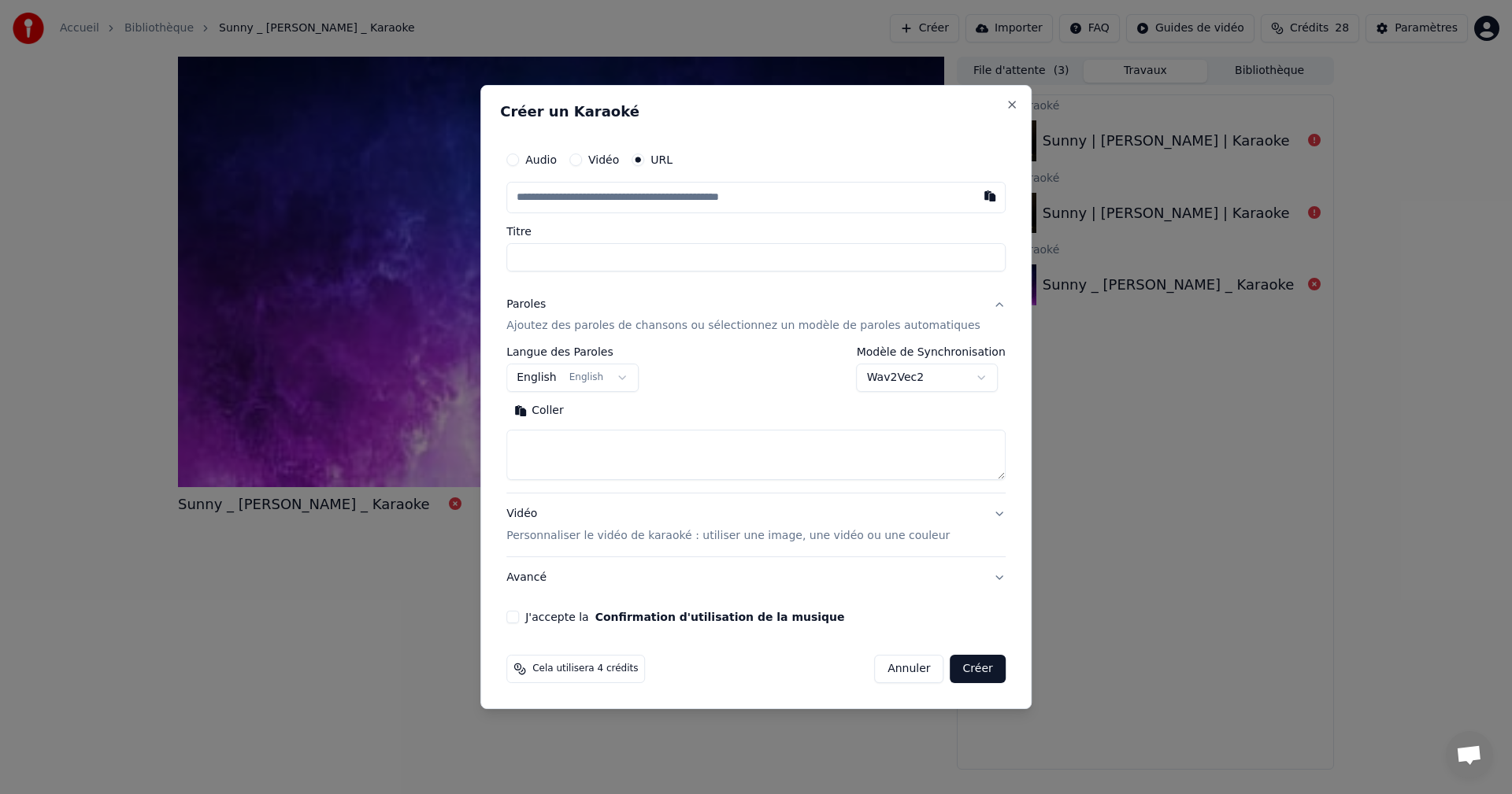
click at [974, 197] on button "button" at bounding box center [990, 196] width 31 height 28
type input "**********"
click at [636, 381] on button "English English" at bounding box center [573, 379] width 132 height 28
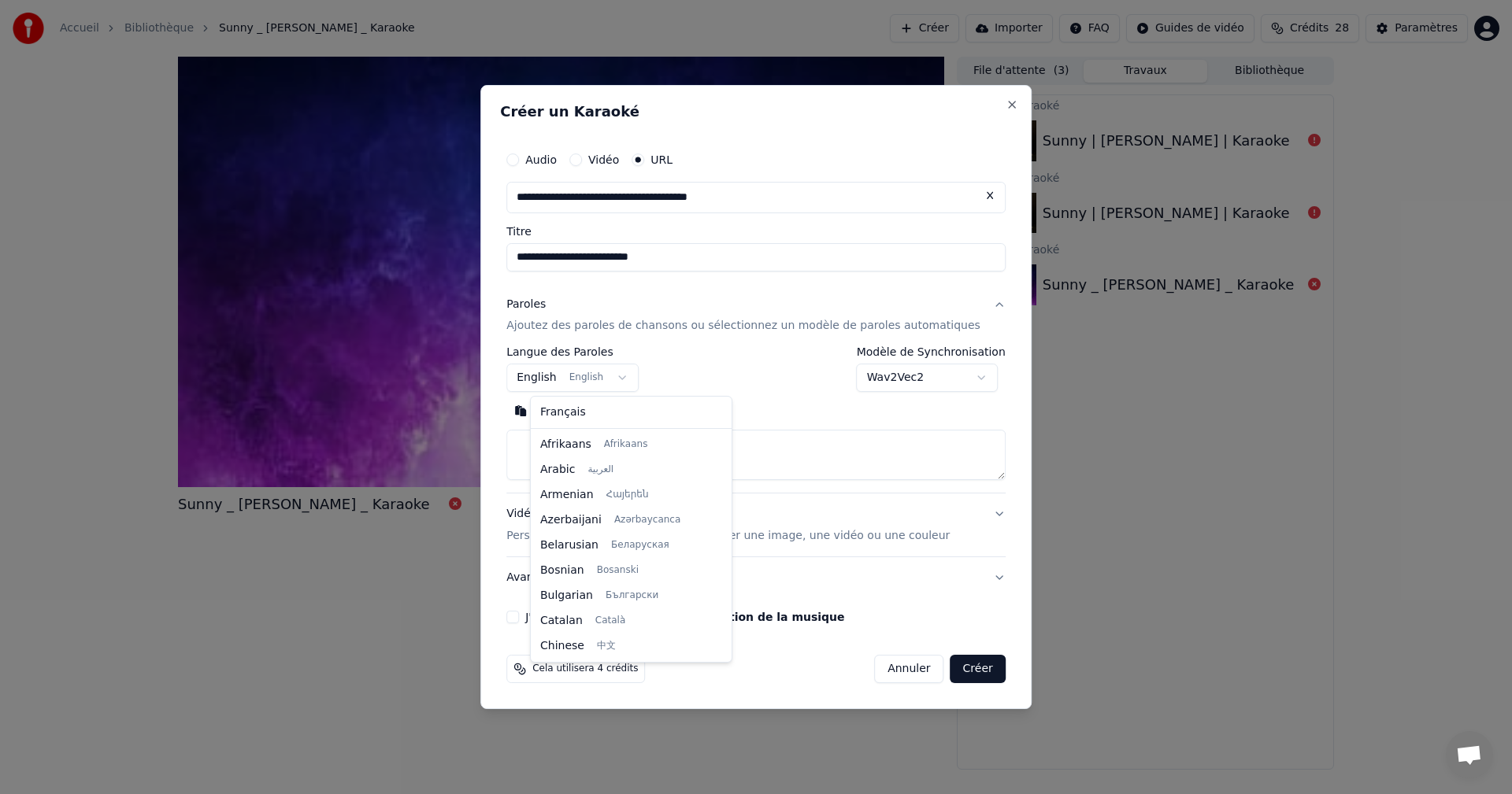
scroll to position [126, 0]
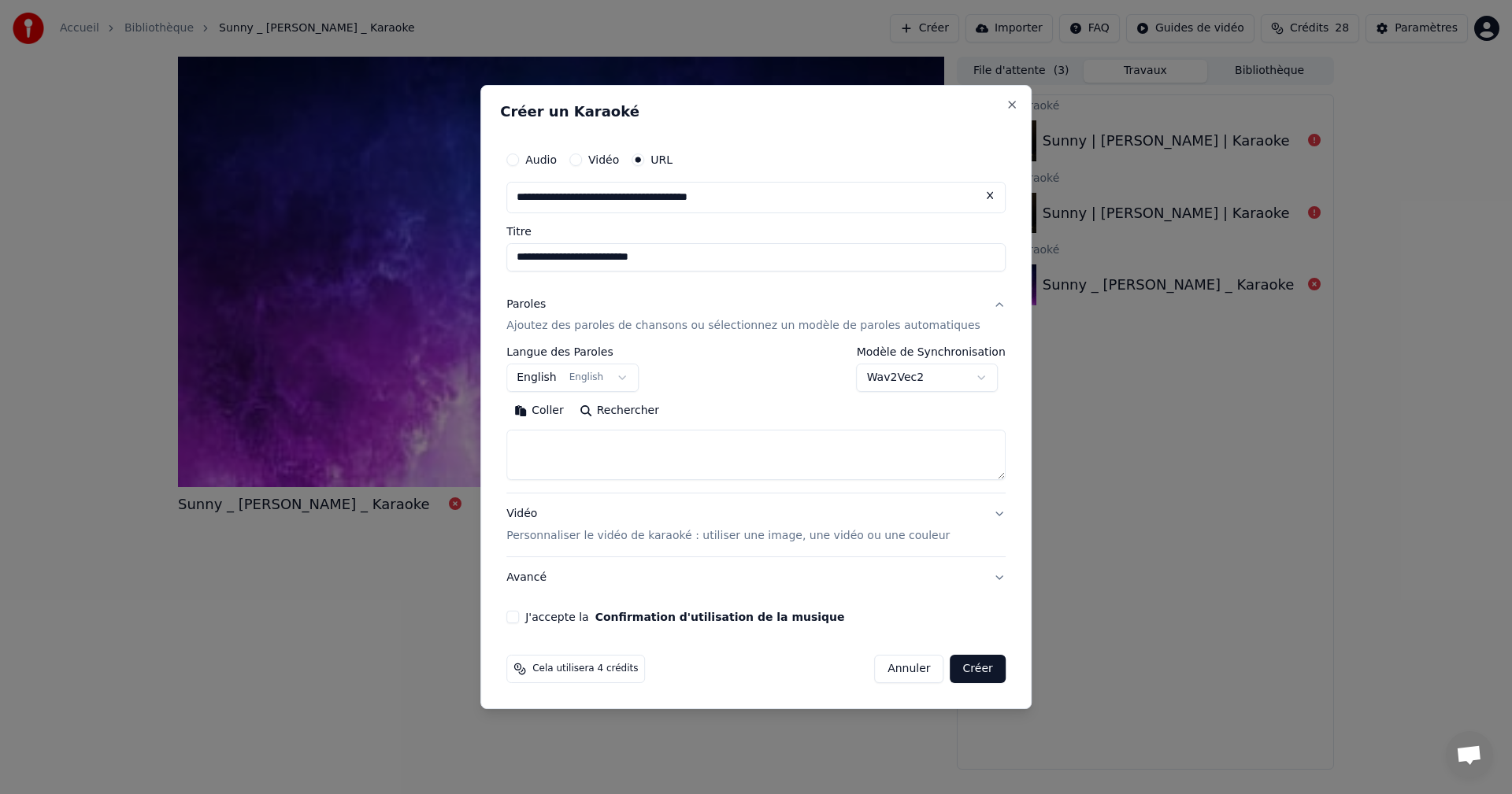
click at [636, 381] on body "**********" at bounding box center [756, 397] width 1512 height 794
click at [967, 376] on body "**********" at bounding box center [756, 397] width 1512 height 794
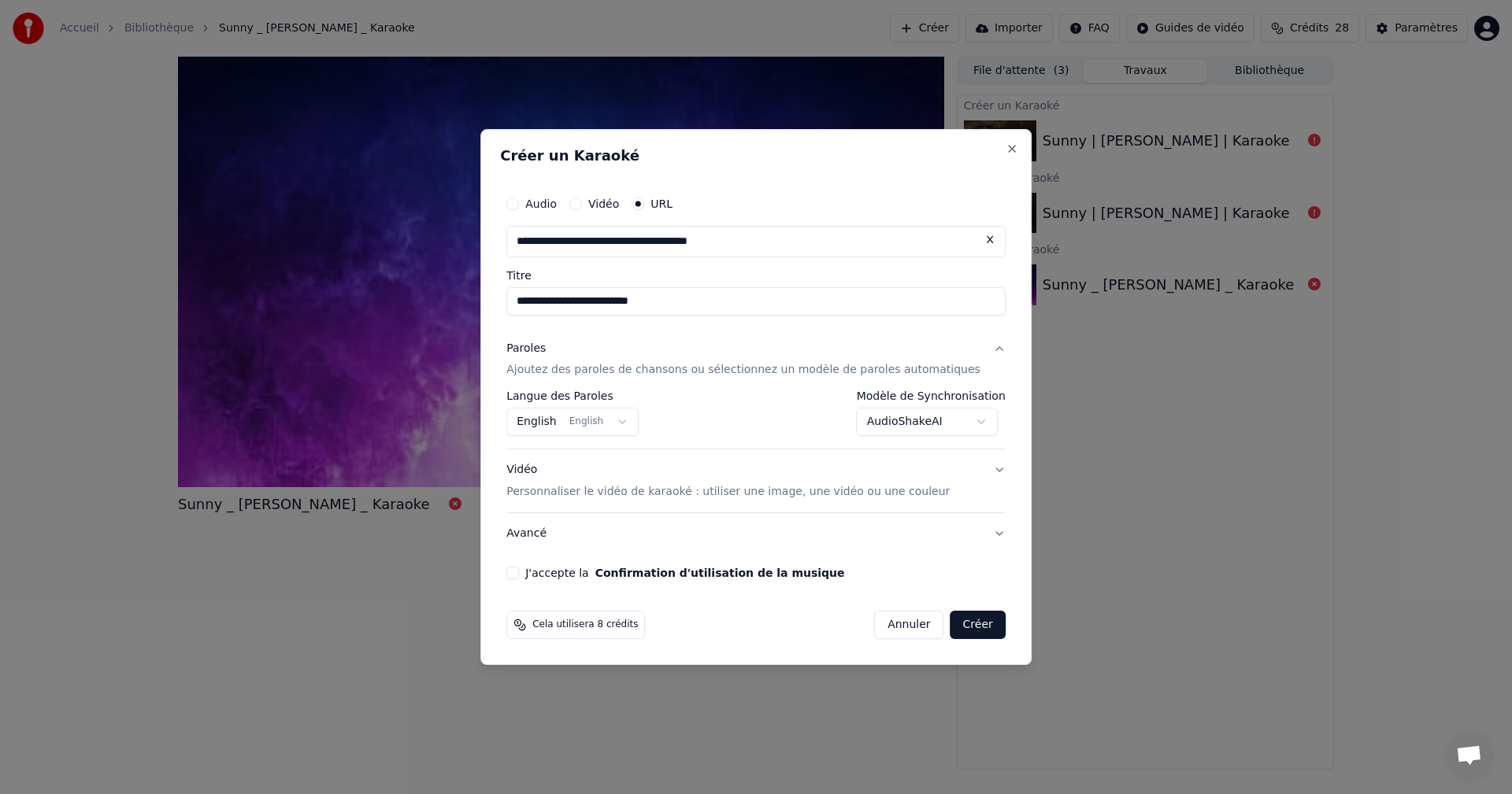
click at [519, 575] on button "J'accepte la Confirmation d'utilisation de la musique" at bounding box center [513, 573] width 13 height 13
click at [963, 626] on button "Créer" at bounding box center [978, 625] width 55 height 28
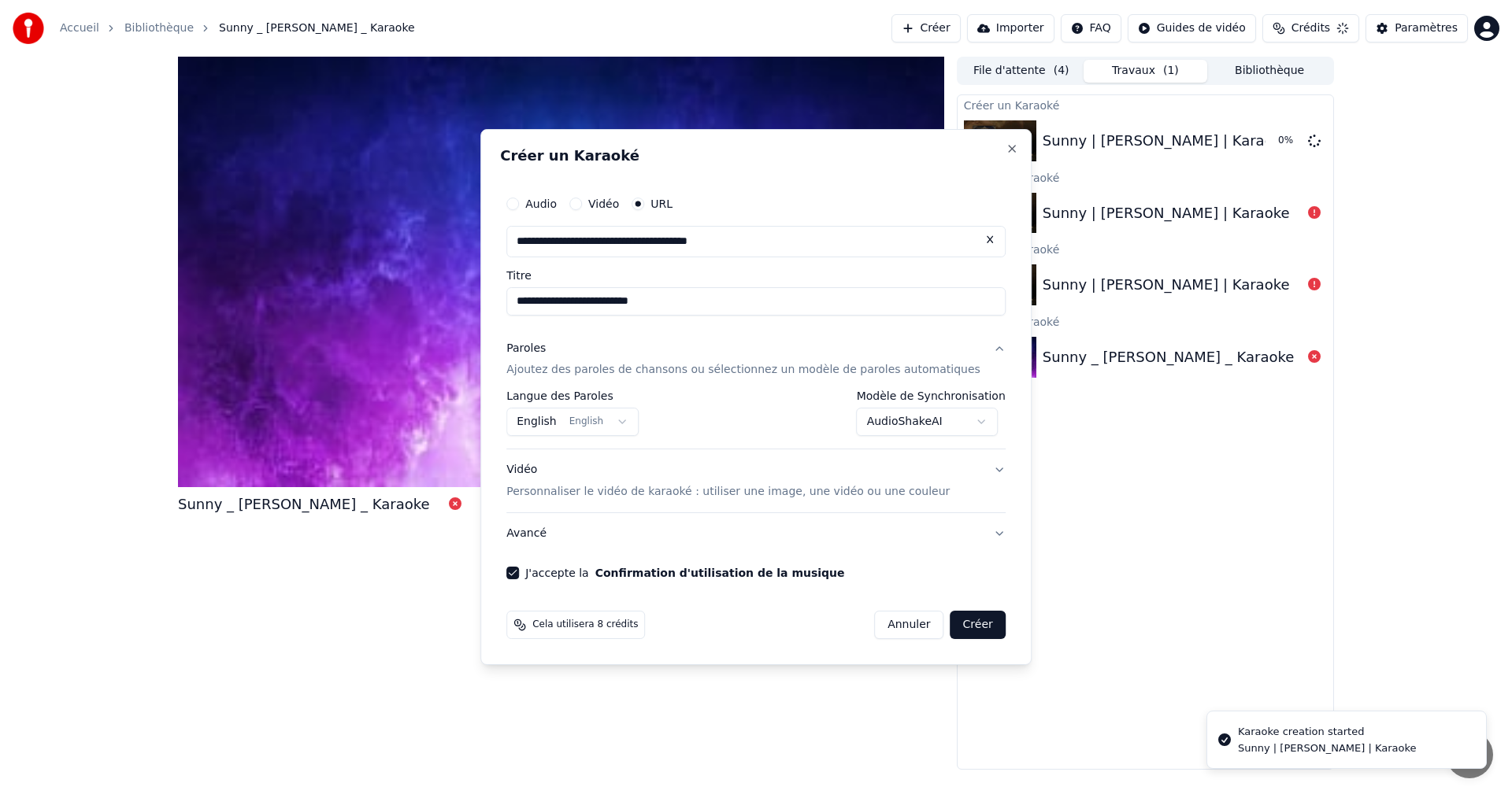
select select "********"
select select
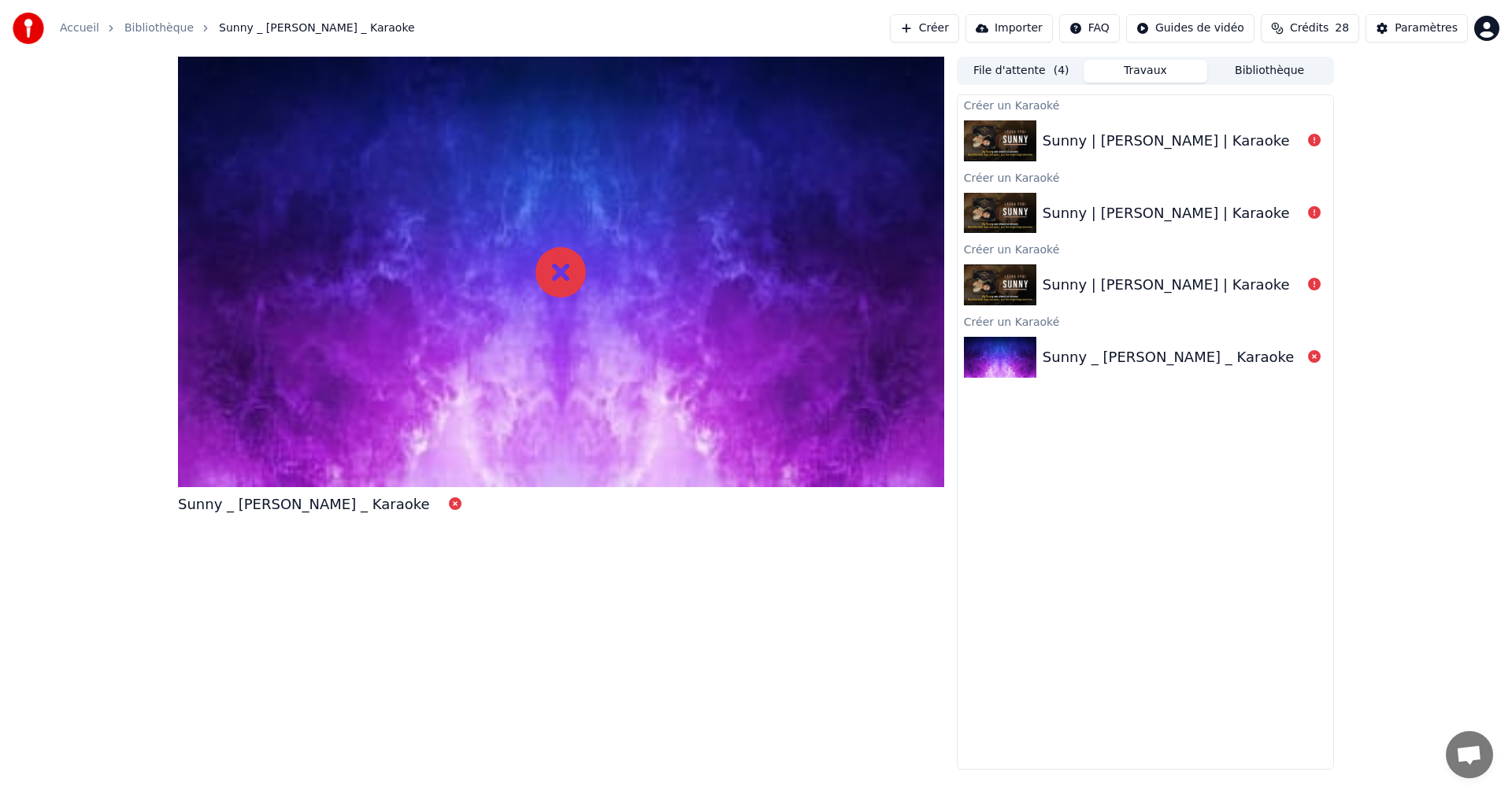
click at [998, 37] on button "Importer" at bounding box center [1008, 28] width 87 height 28
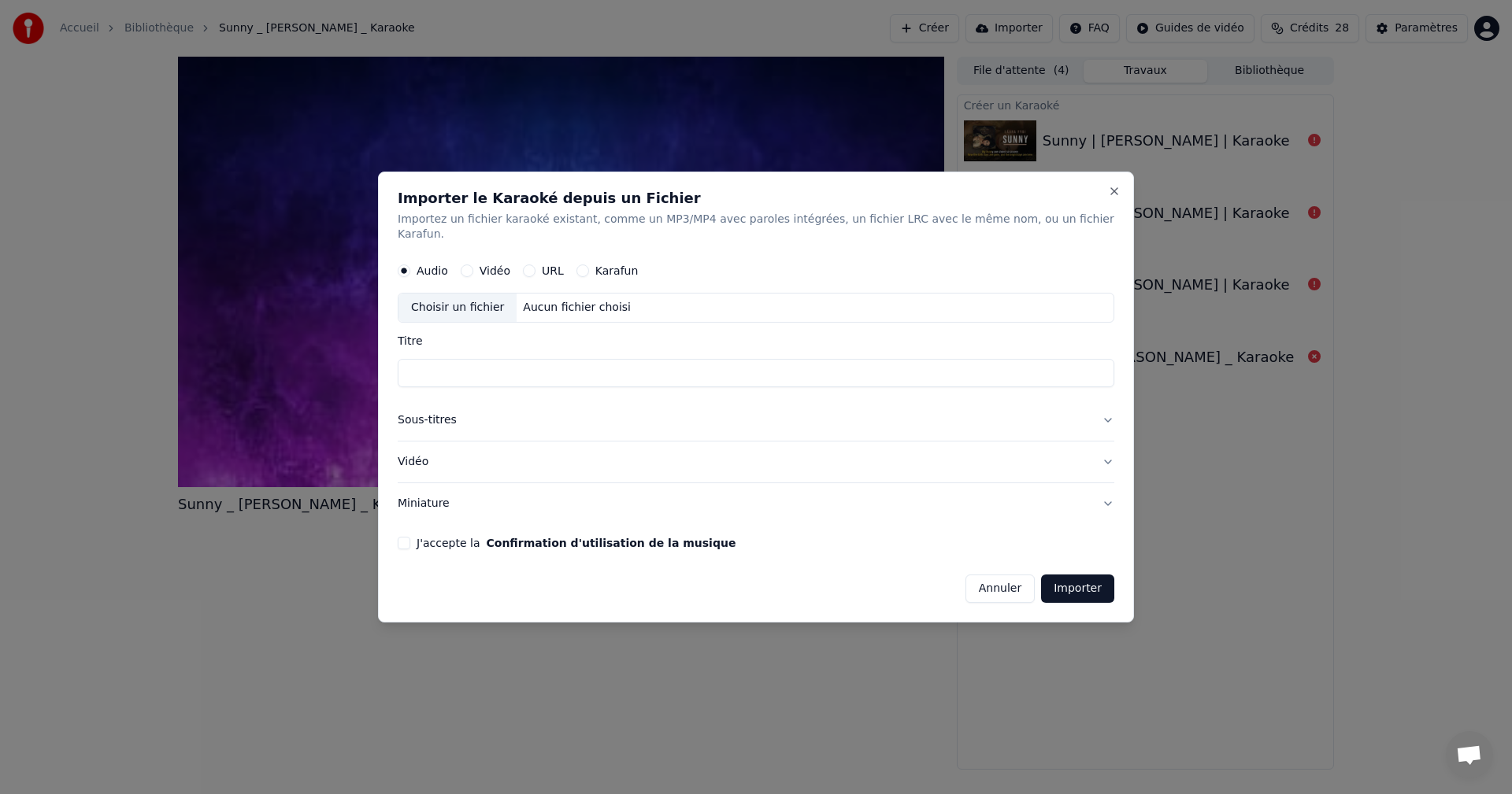
click at [482, 266] on div "Vidéo" at bounding box center [485, 272] width 50 height 13
click at [473, 266] on button "Vidéo" at bounding box center [467, 272] width 13 height 13
click at [536, 267] on button "URL" at bounding box center [529, 272] width 13 height 13
click at [1083, 300] on button "button" at bounding box center [1098, 307] width 31 height 28
type input "**********"
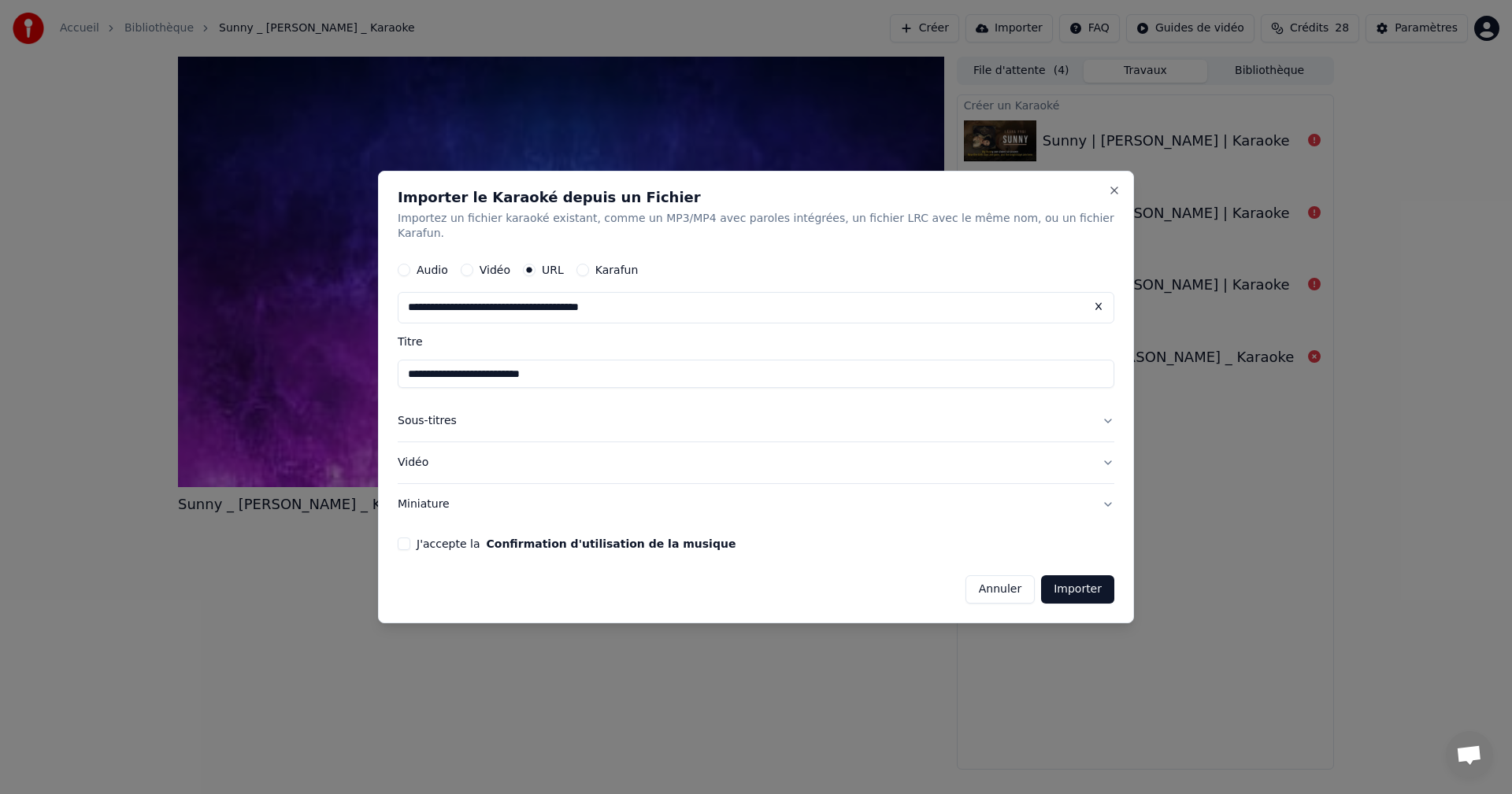
type input "**********"
click at [431, 542] on div "J'accepte la Confirmation d'utilisation de la musique" at bounding box center [756, 544] width 717 height 13
click at [410, 538] on button "J'accepte la Confirmation d'utilisation de la musique" at bounding box center [404, 544] width 13 height 13
click at [1054, 585] on button "Importer" at bounding box center [1078, 589] width 74 height 28
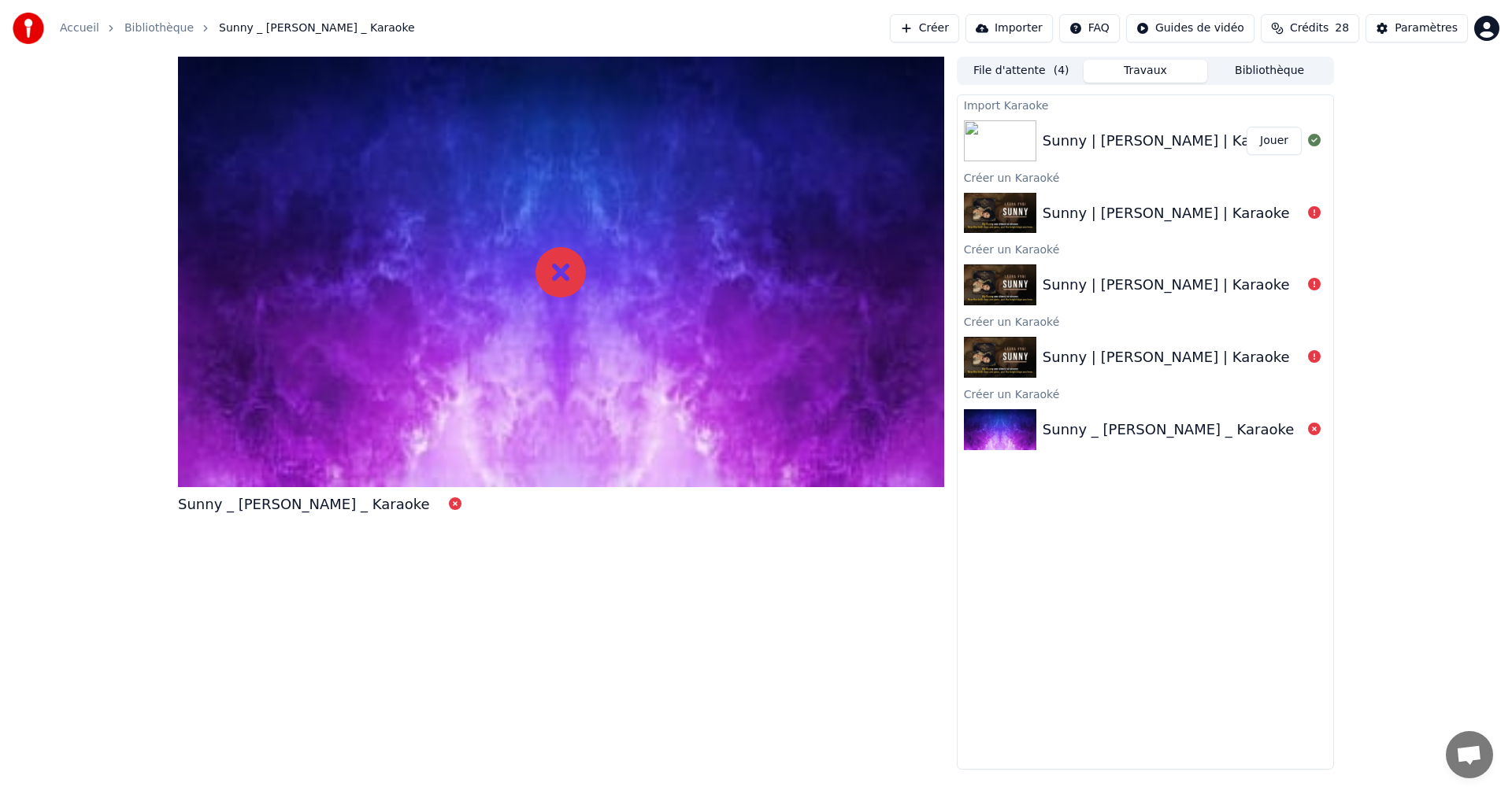
click at [1272, 144] on button "Jouer" at bounding box center [1274, 141] width 55 height 28
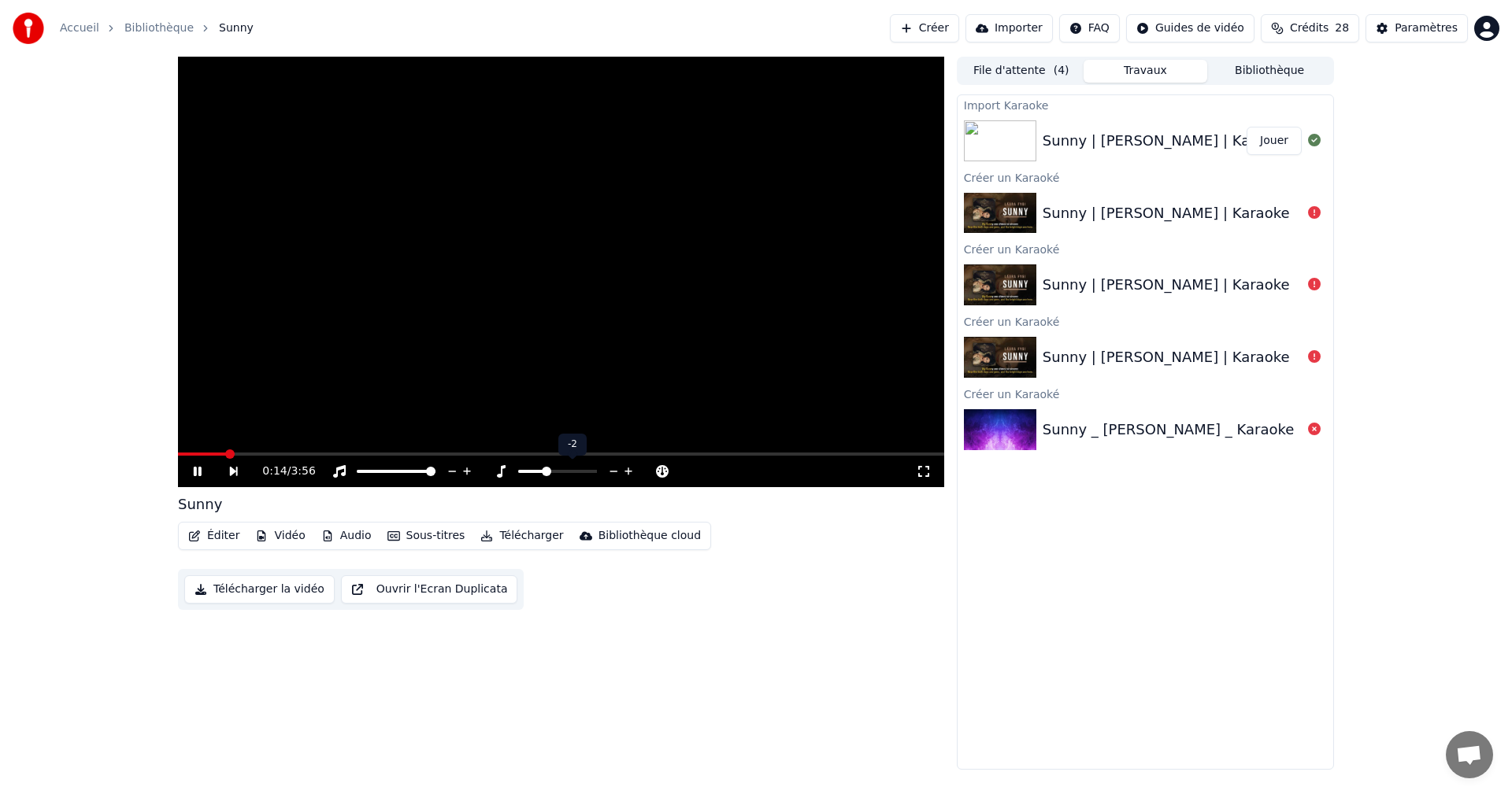
click at [547, 476] on span at bounding box center [546, 471] width 9 height 9
click at [921, 470] on icon at bounding box center [923, 471] width 16 height 13
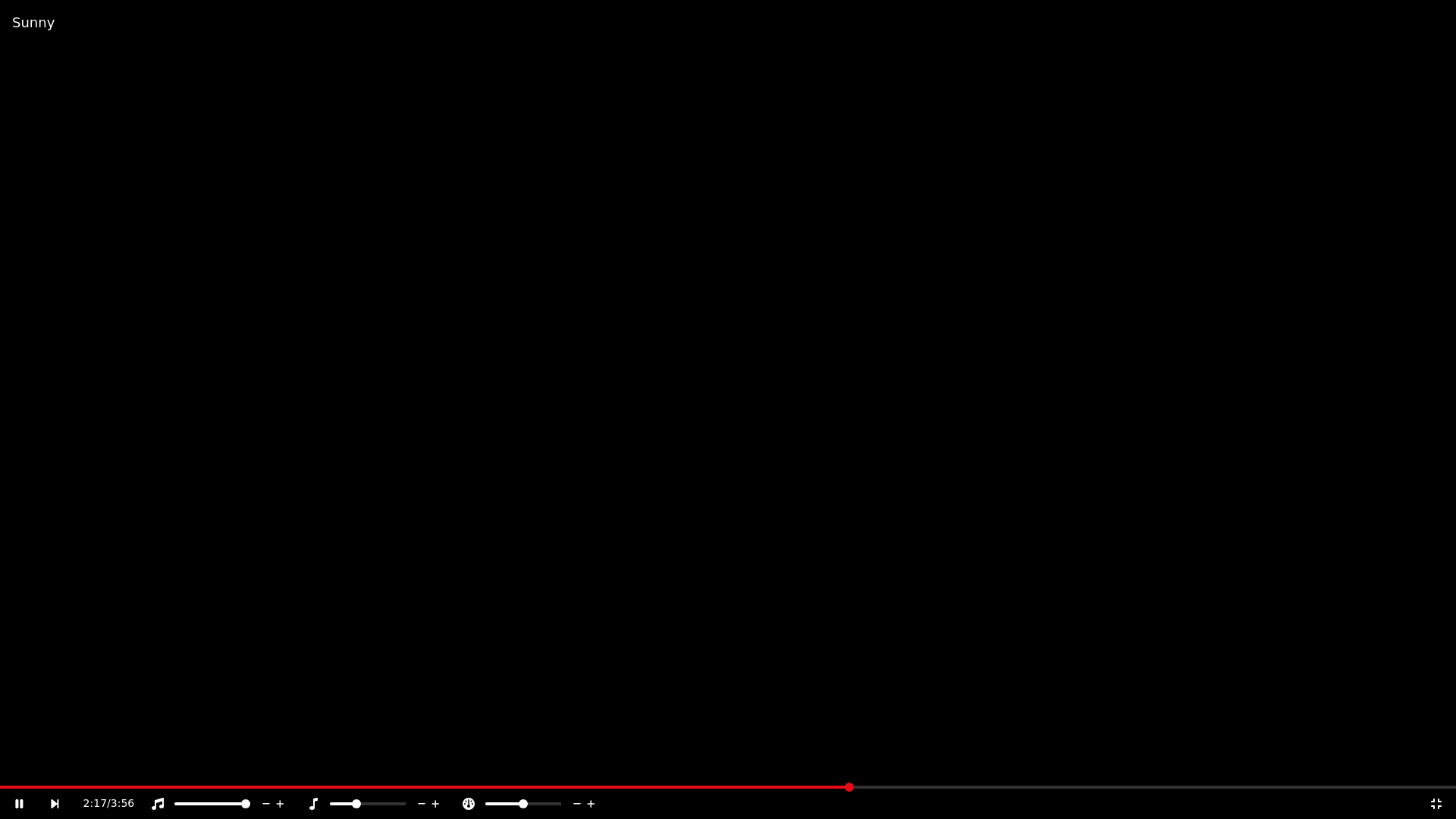
click at [1360, 759] on video at bounding box center [728, 409] width 1456 height 819
click at [1214, 637] on video at bounding box center [728, 409] width 1456 height 819
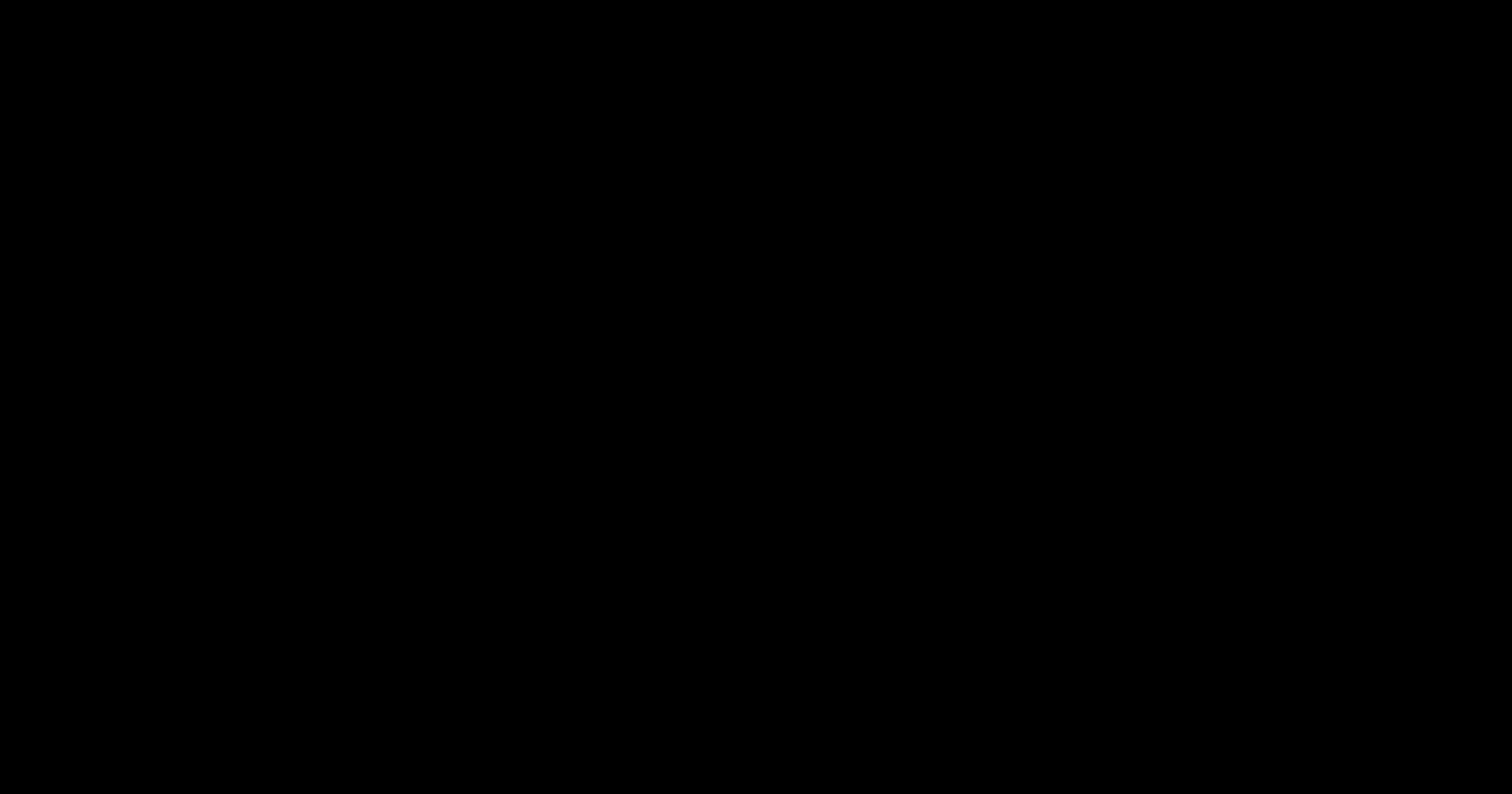
click at [506, 117] on button "Télécharger" at bounding box center [522, 106] width 96 height 22
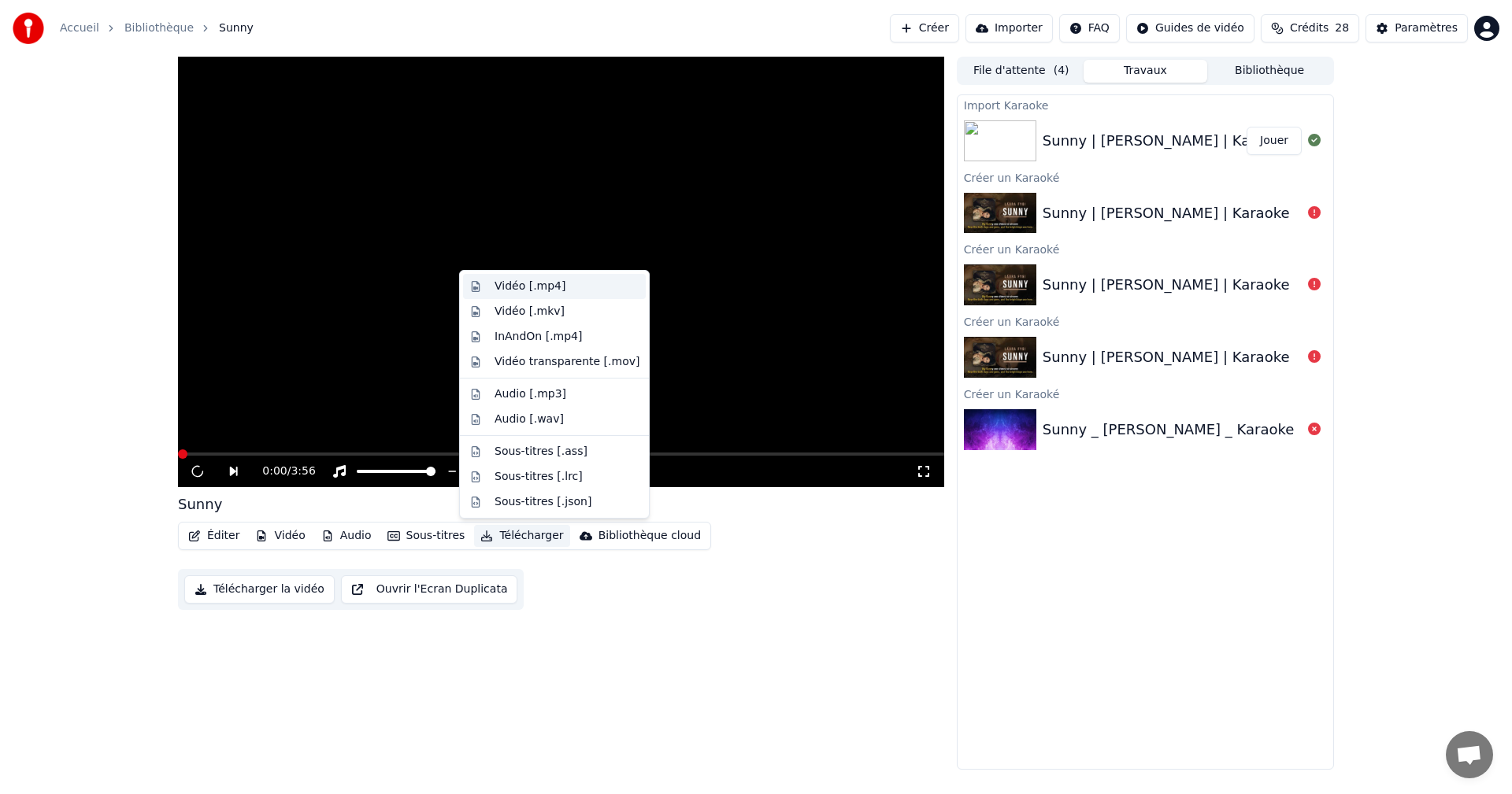
click at [529, 284] on div "Vidéo [.mp4]" at bounding box center [529, 286] width 71 height 16
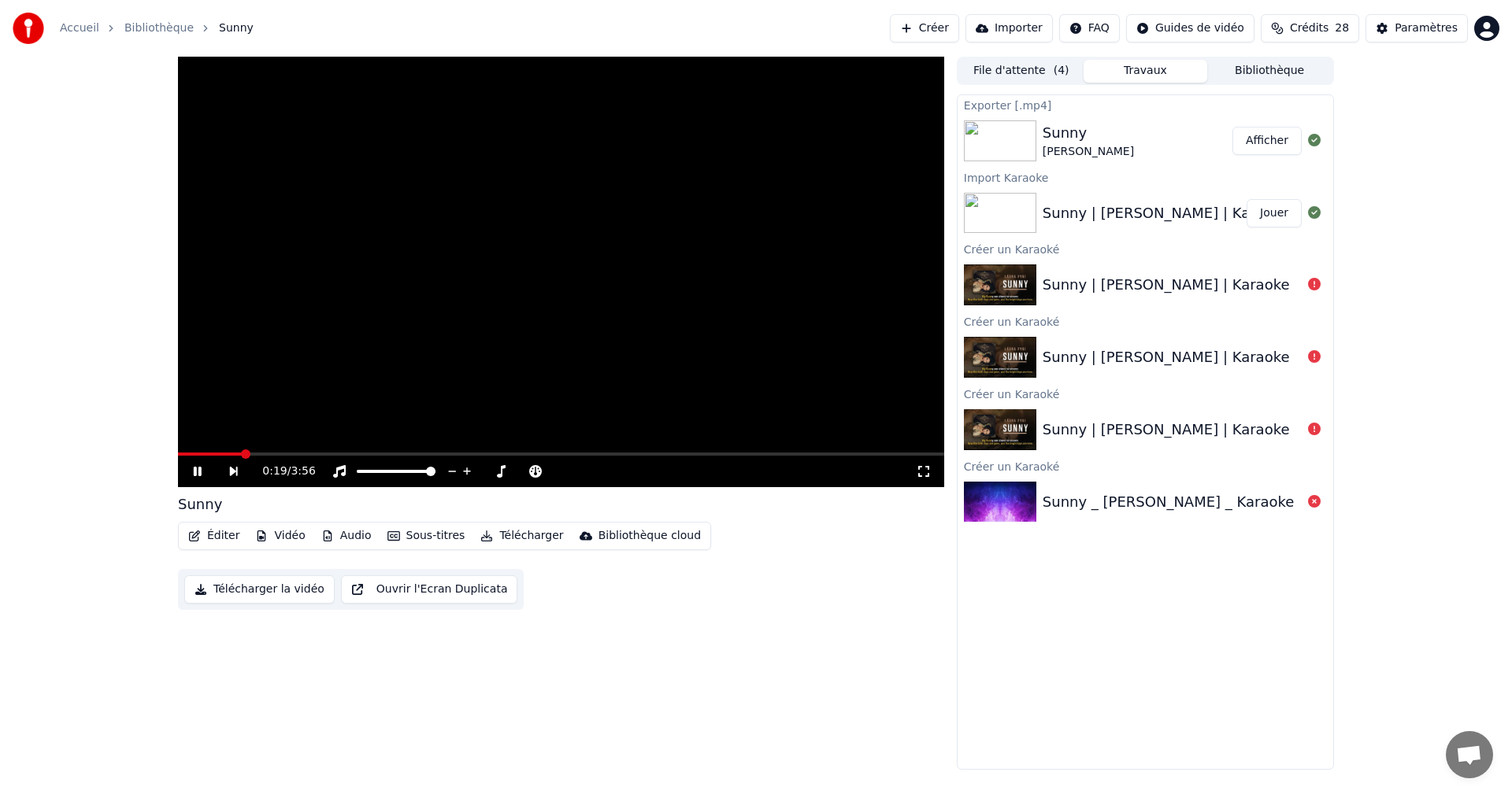
click at [1265, 142] on button "Afficher" at bounding box center [1267, 141] width 69 height 28
click at [801, 455] on span at bounding box center [562, 454] width 767 height 3
click at [188, 472] on div "3:13 / 3:56" at bounding box center [561, 471] width 754 height 16
click at [195, 473] on icon at bounding box center [198, 471] width 8 height 9
